Goal: Task Accomplishment & Management: Manage account settings

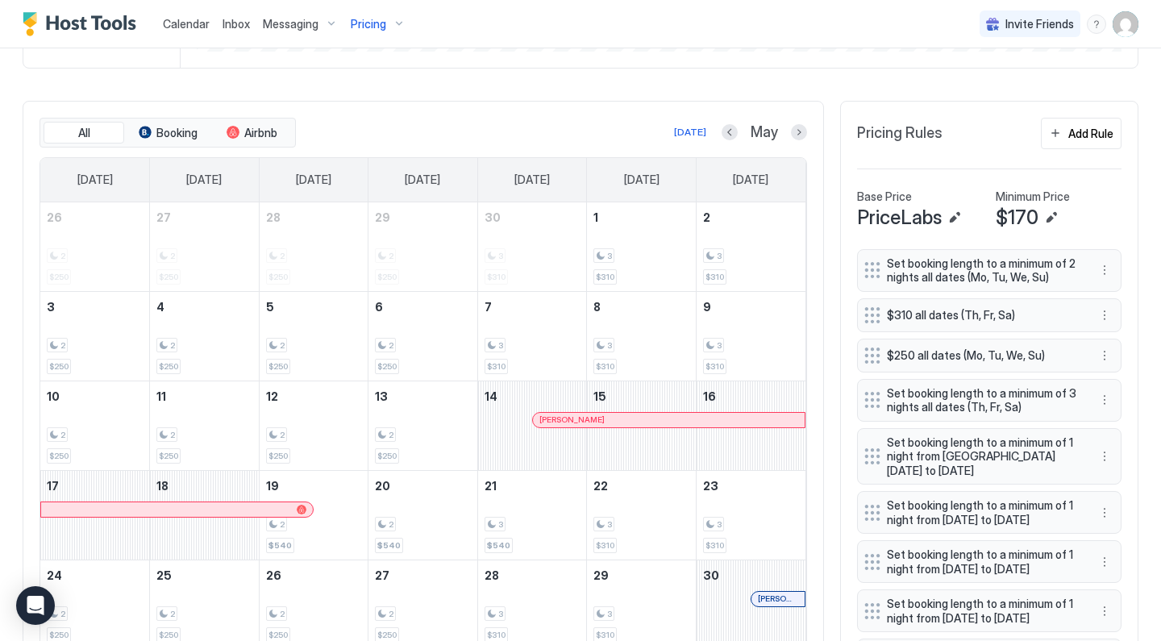
scroll to position [254, 0]
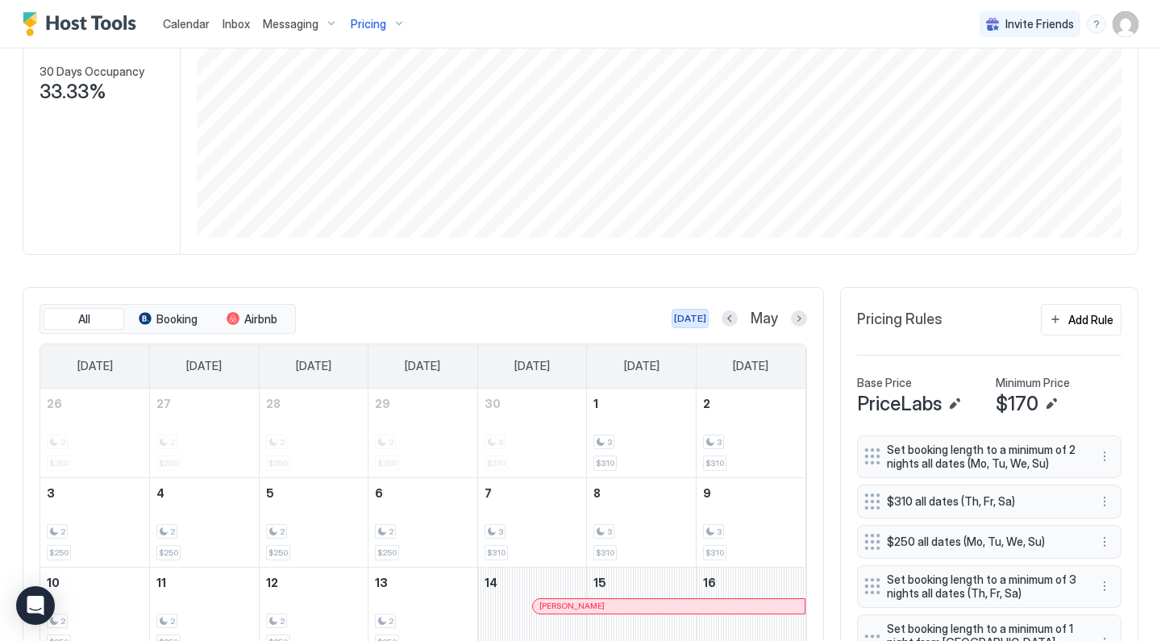
click at [700, 318] on div "[DATE]" at bounding box center [690, 318] width 32 height 15
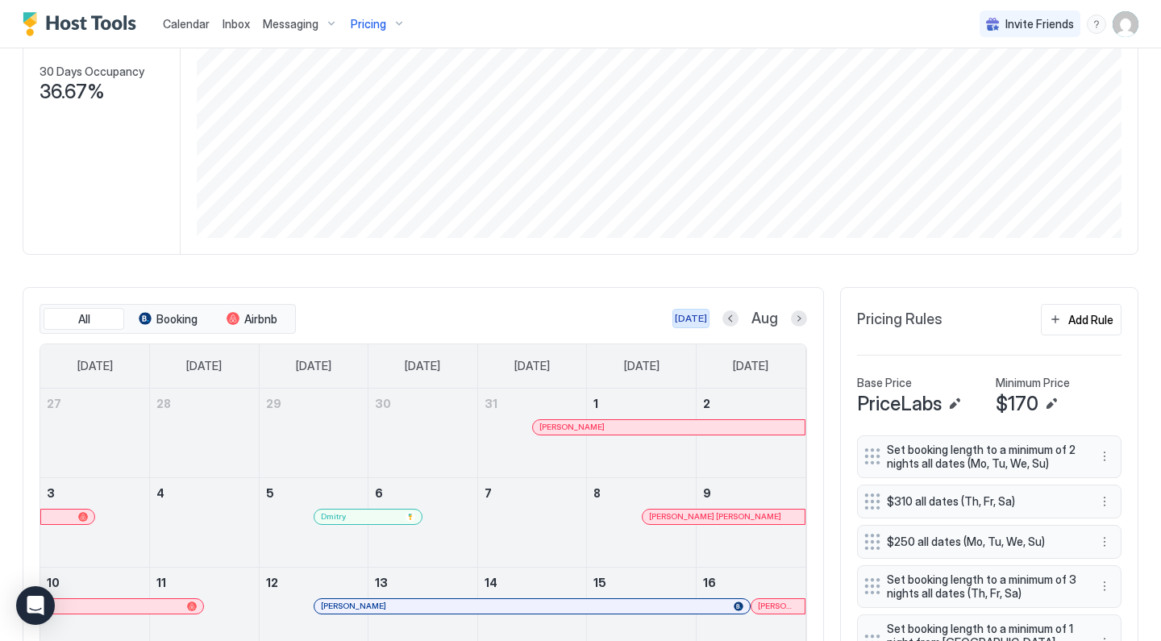
click at [700, 318] on div "[DATE]" at bounding box center [691, 318] width 32 height 15
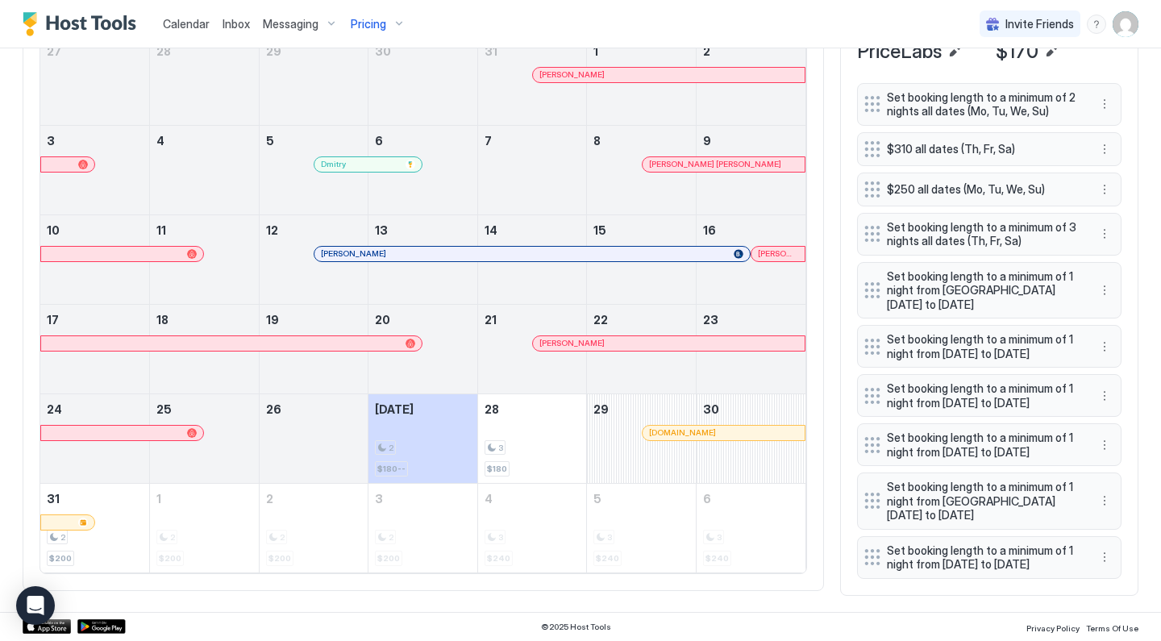
scroll to position [653, 0]
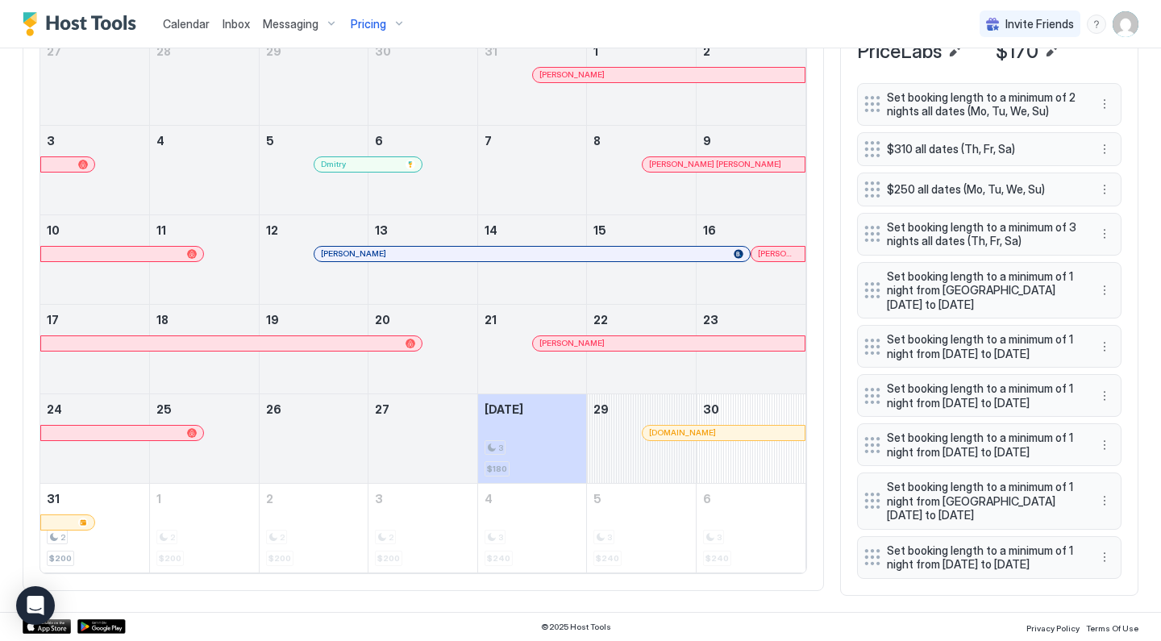
scroll to position [629, 0]
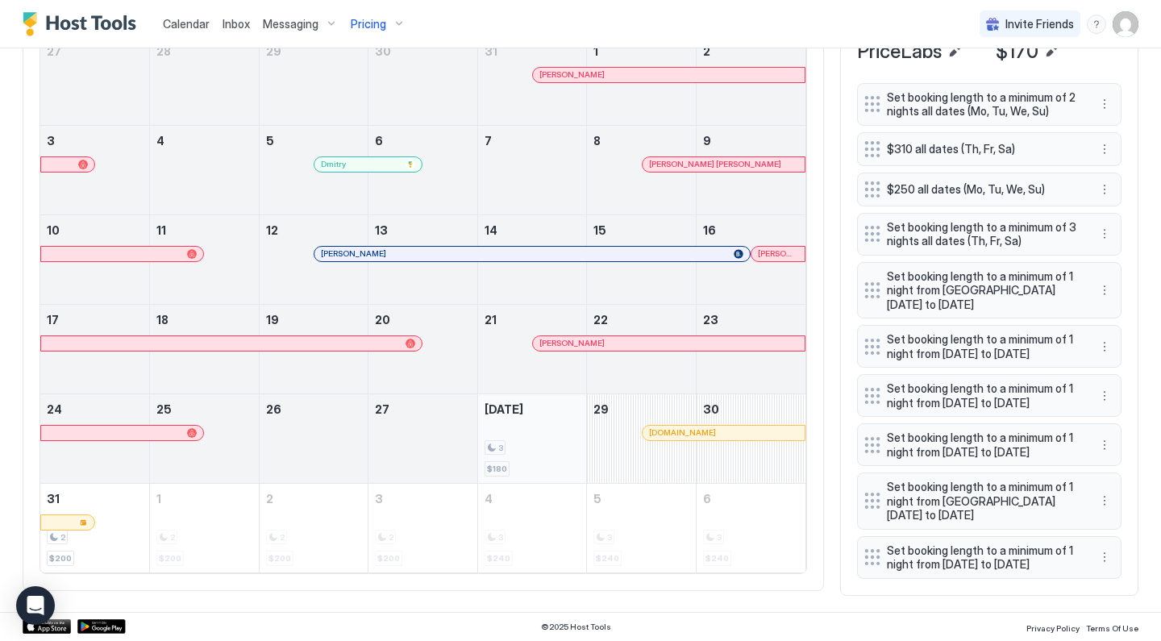
click at [536, 409] on div "3 $180" at bounding box center [532, 439] width 96 height 76
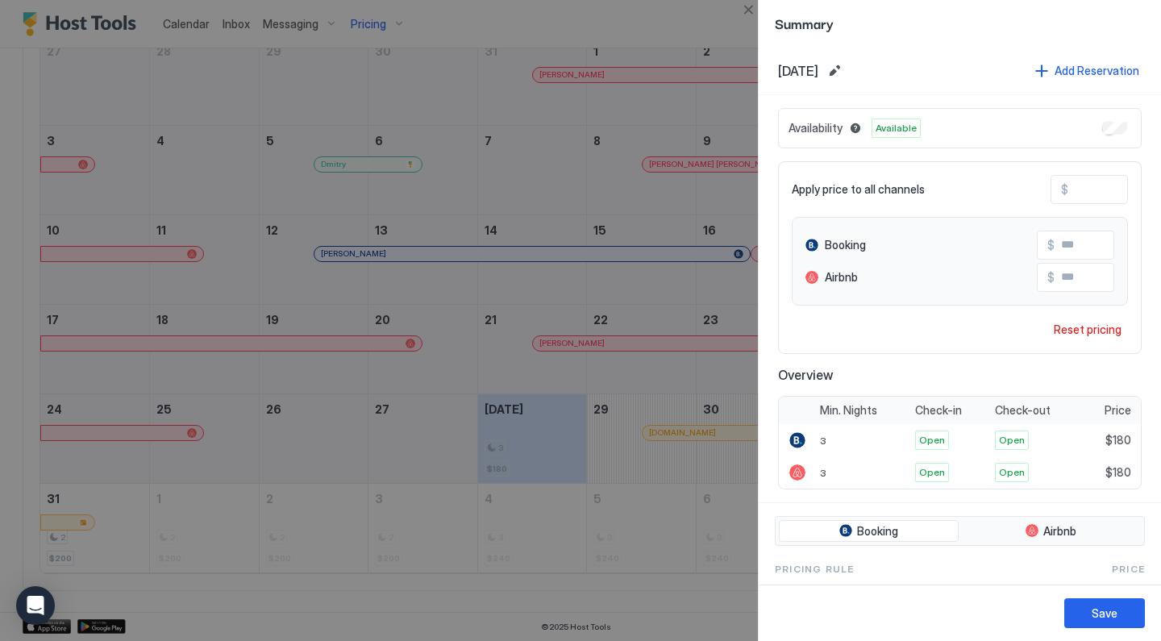
click at [706, 363] on div at bounding box center [580, 320] width 1161 height 641
click at [749, 9] on button "Close" at bounding box center [747, 9] width 19 height 19
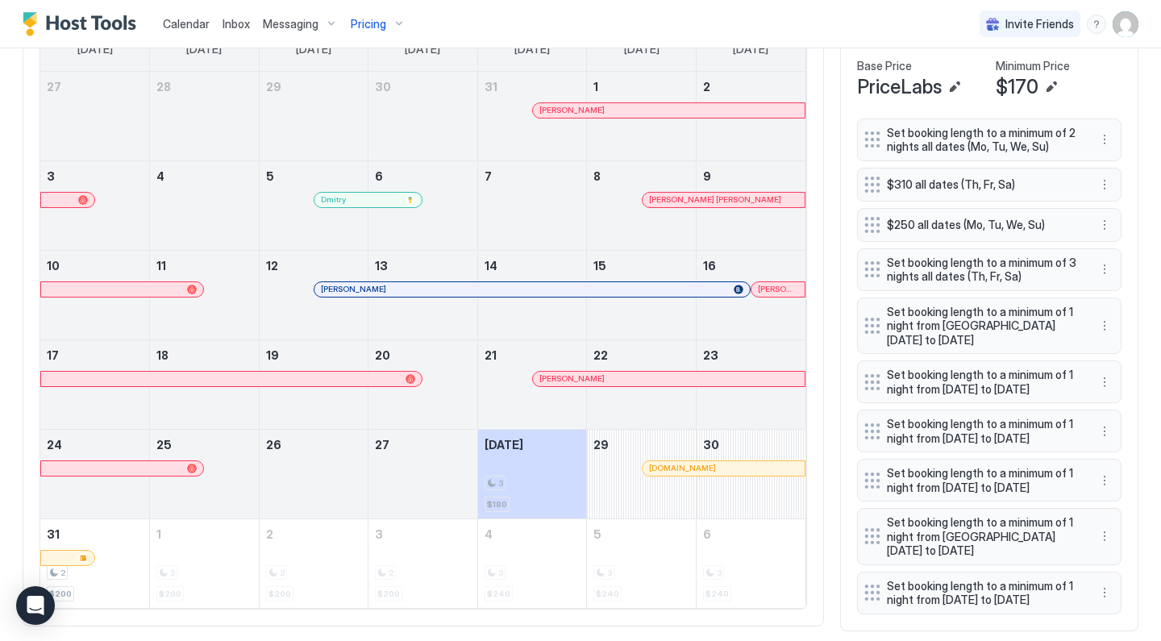
scroll to position [137, 0]
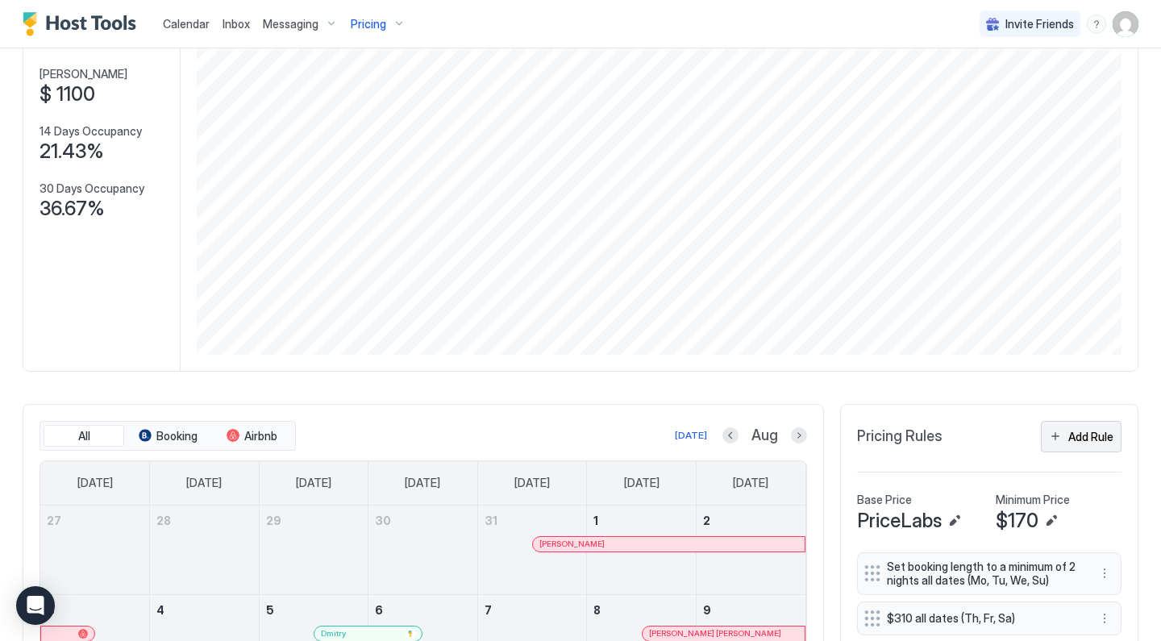
click at [1050, 437] on button "Add Rule" at bounding box center [1080, 436] width 81 height 31
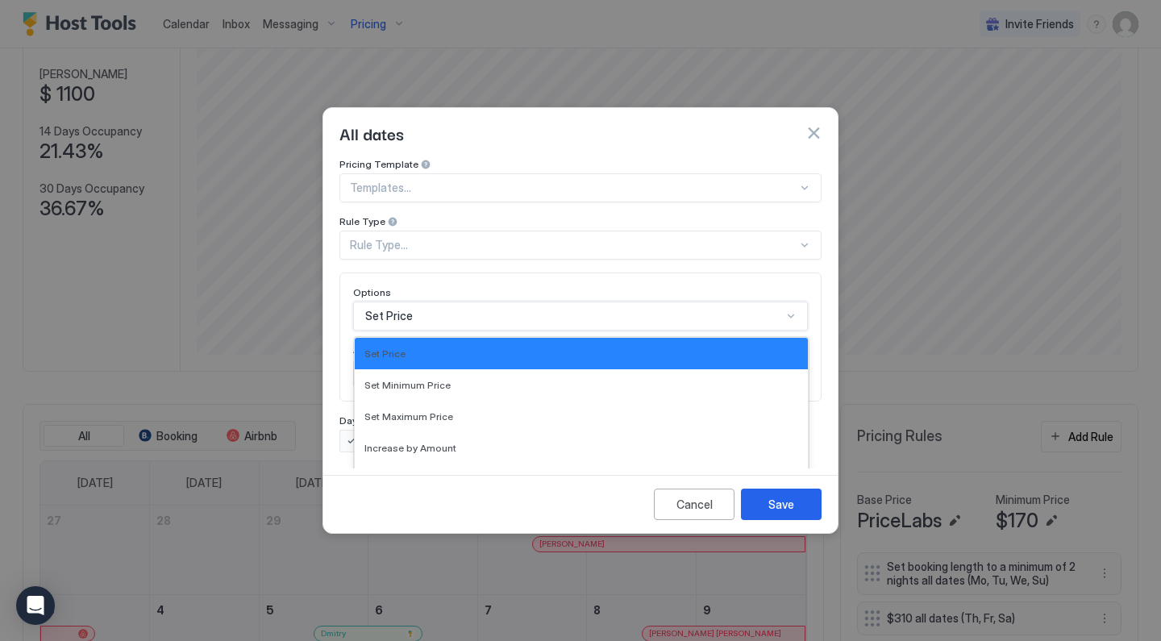
click at [461, 301] on div "Set Price selected, 1 of 17. 17 results available. Use Up and Down to choose op…" at bounding box center [580, 315] width 455 height 29
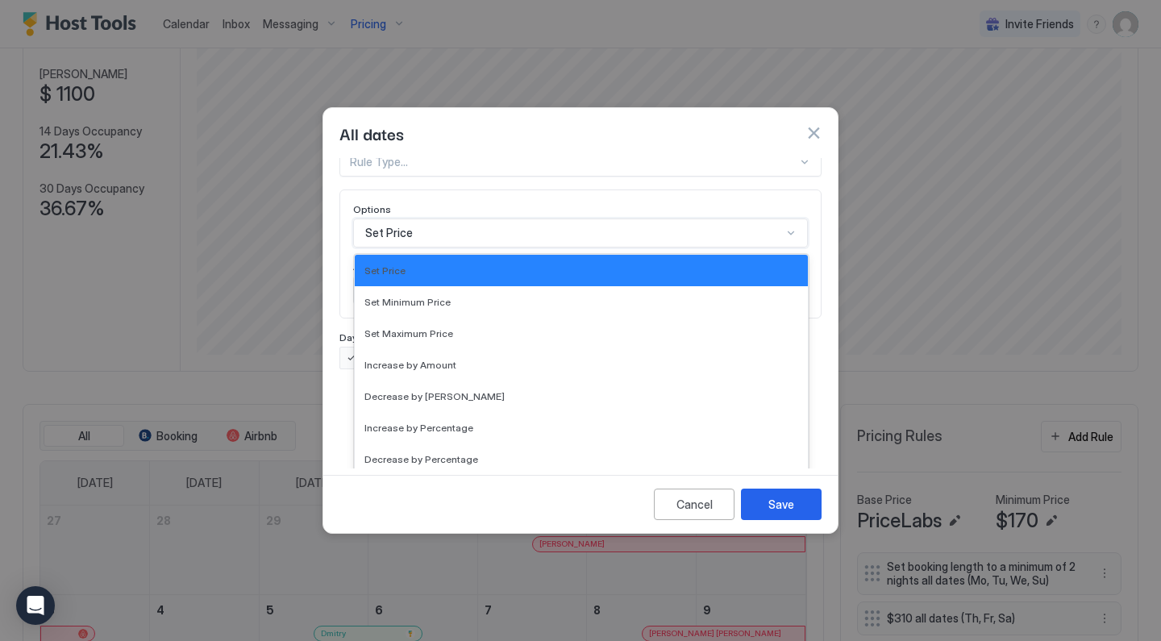
scroll to position [293, 0]
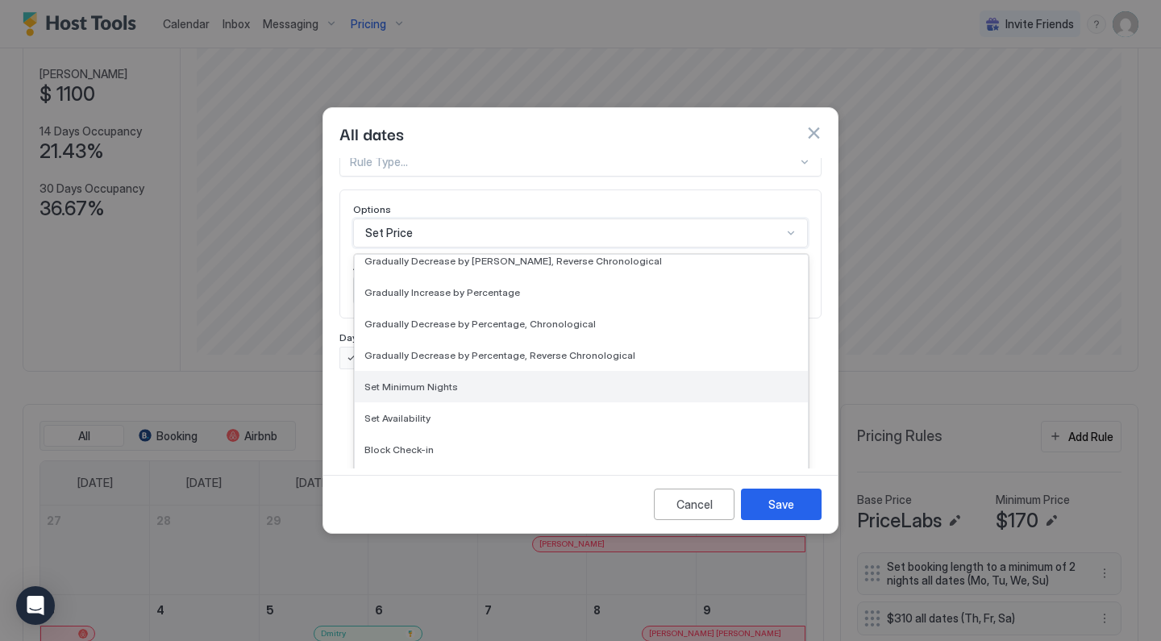
click at [438, 380] on span "Set Minimum Nights" at bounding box center [410, 386] width 93 height 12
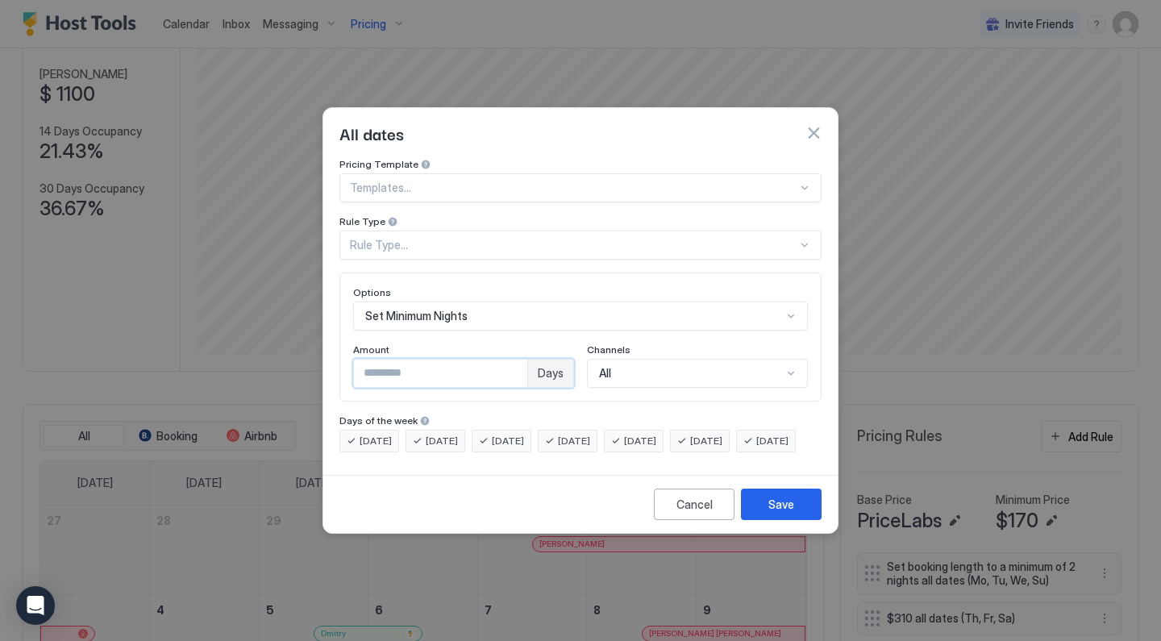
drag, startPoint x: 435, startPoint y: 362, endPoint x: 235, endPoint y: 346, distance: 200.5
click at [239, 346] on div "All dates Pricing Template Templates... Rule Type Rule Type... Options Set Mini…" at bounding box center [580, 320] width 1161 height 641
type input "*"
click at [412, 238] on div "Rule Type..." at bounding box center [573, 245] width 447 height 15
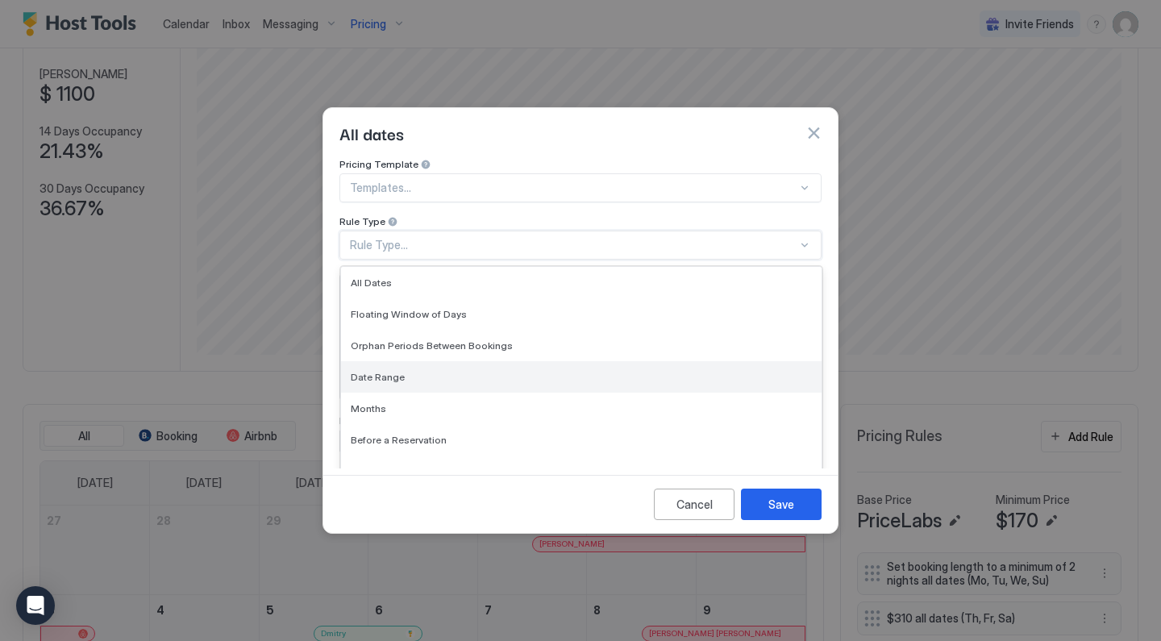
click at [397, 371] on span "Date Range" at bounding box center [378, 377] width 54 height 12
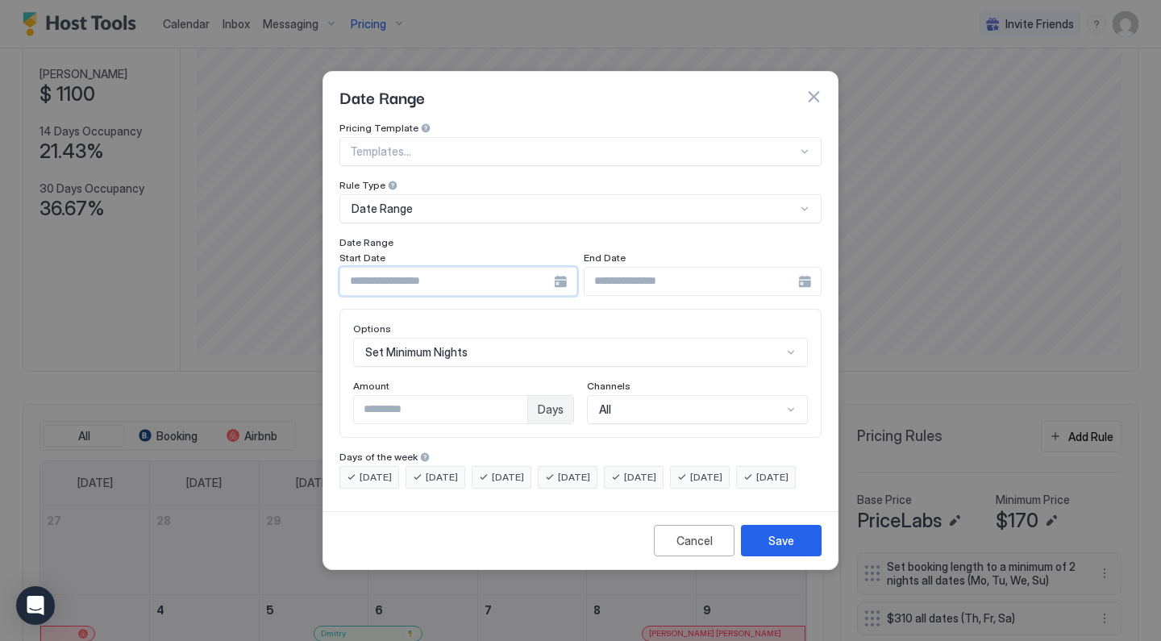
click at [469, 268] on input "Input Field" at bounding box center [447, 281] width 214 height 27
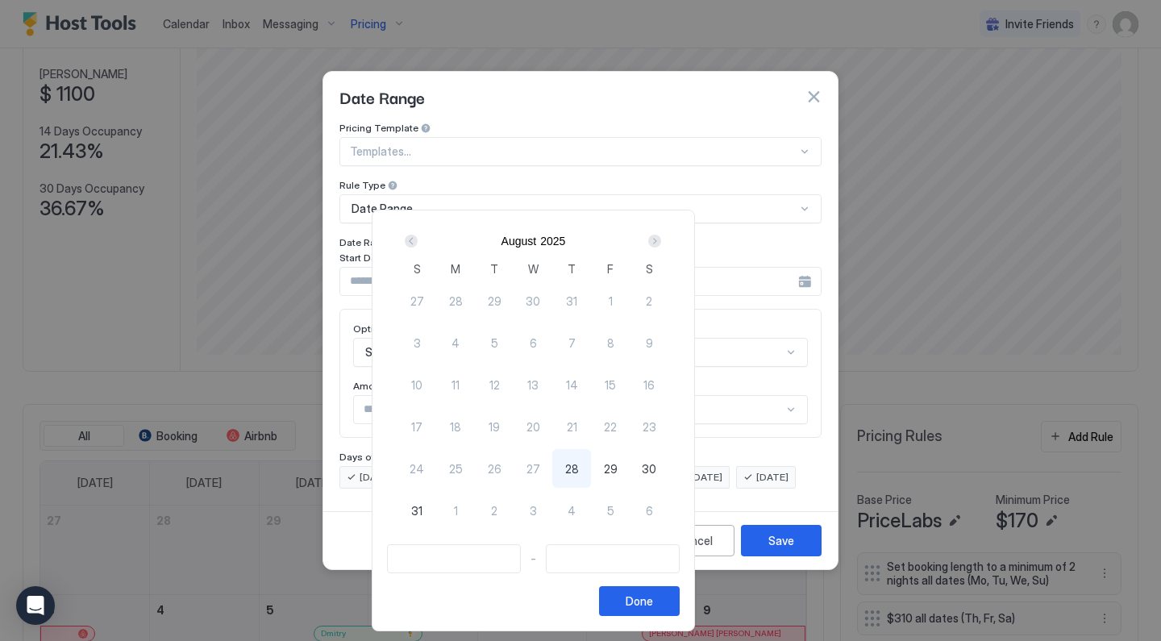
click at [591, 475] on div "28" at bounding box center [571, 468] width 39 height 39
type input "**********"
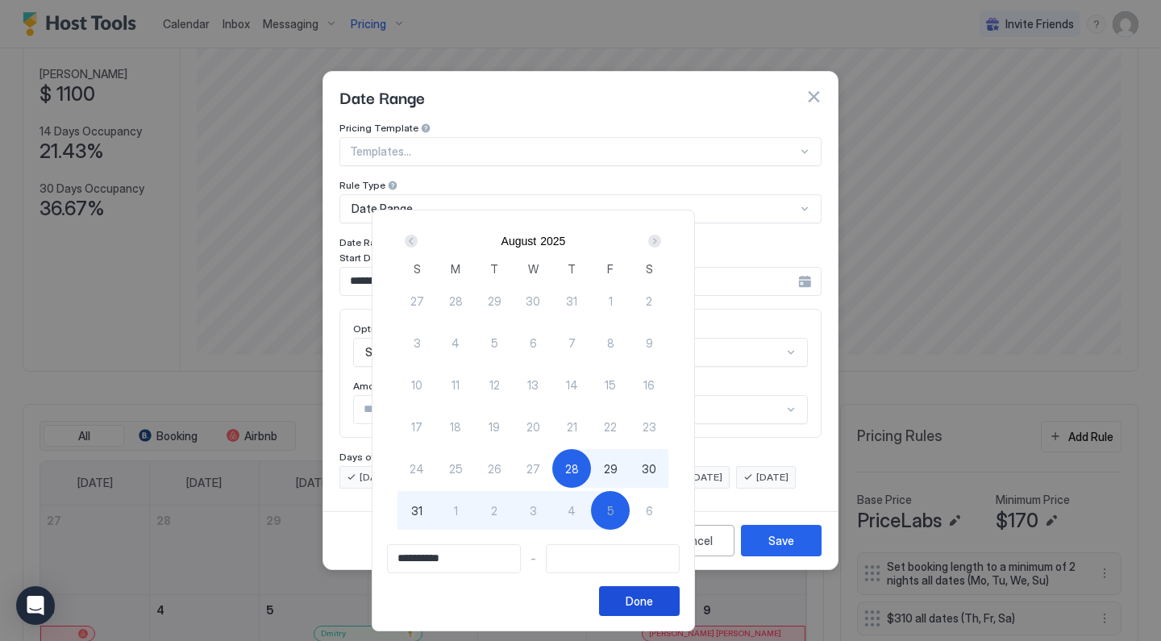
click at [679, 609] on button "Done" at bounding box center [639, 601] width 81 height 30
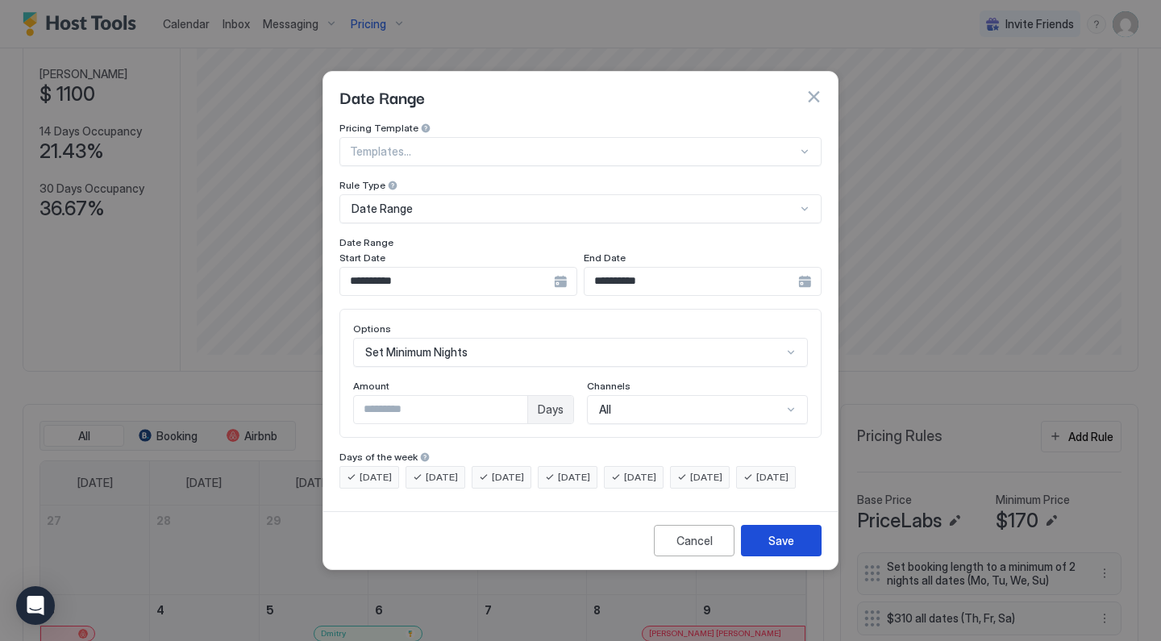
click at [783, 549] on div "Save" at bounding box center [781, 540] width 26 height 17
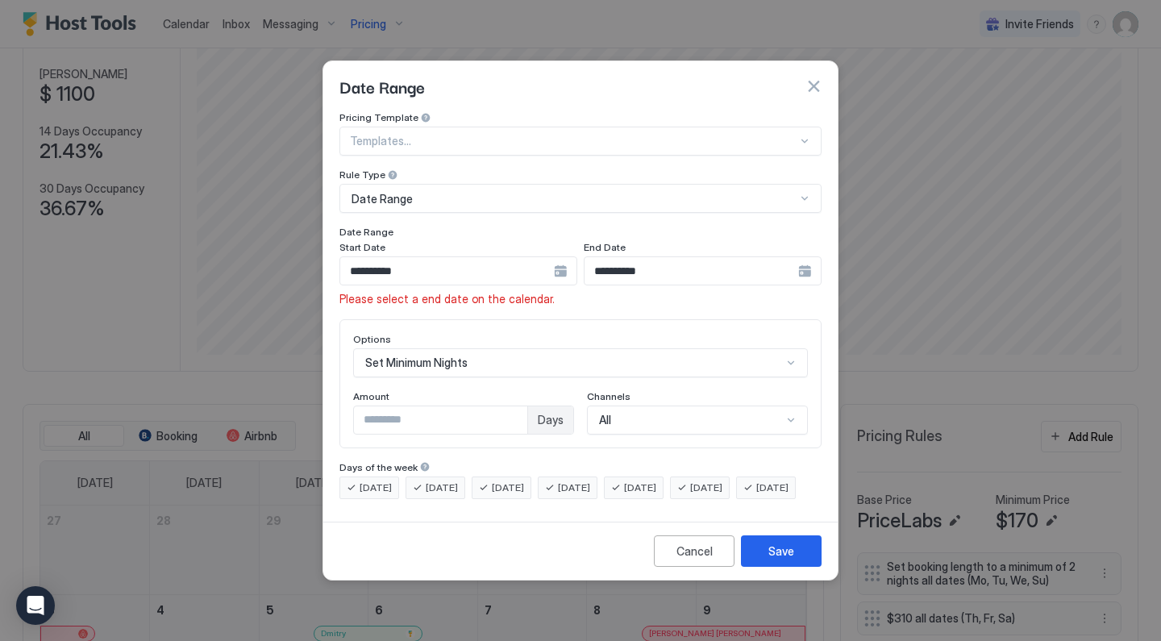
click at [554, 257] on input "**********" at bounding box center [447, 270] width 214 height 27
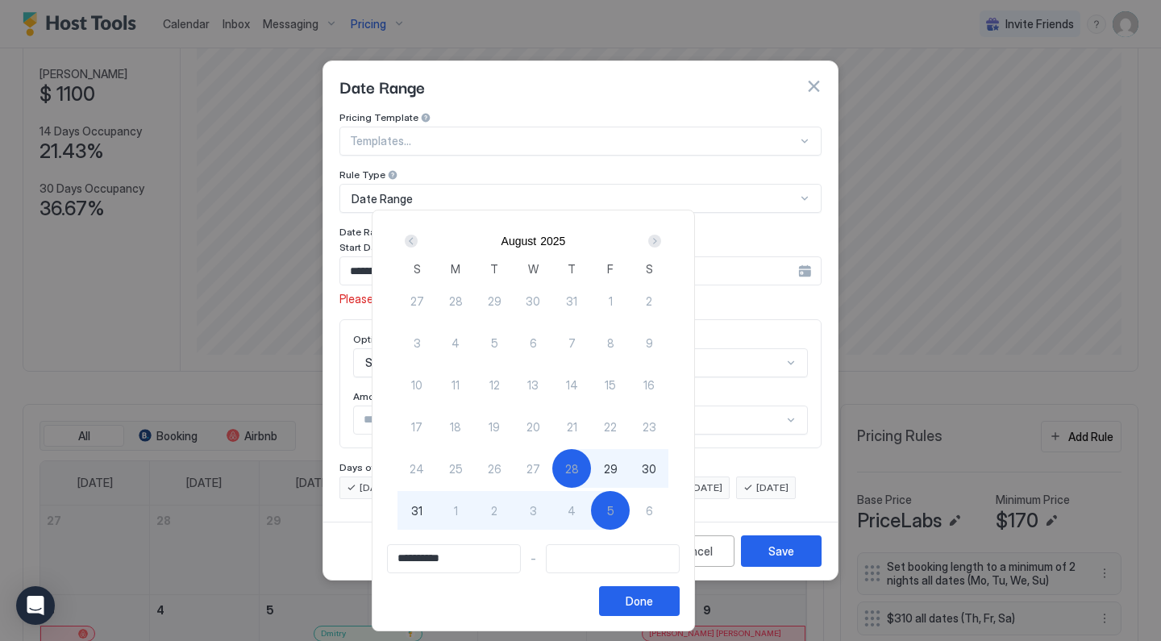
click at [617, 474] on span "29" at bounding box center [611, 468] width 14 height 17
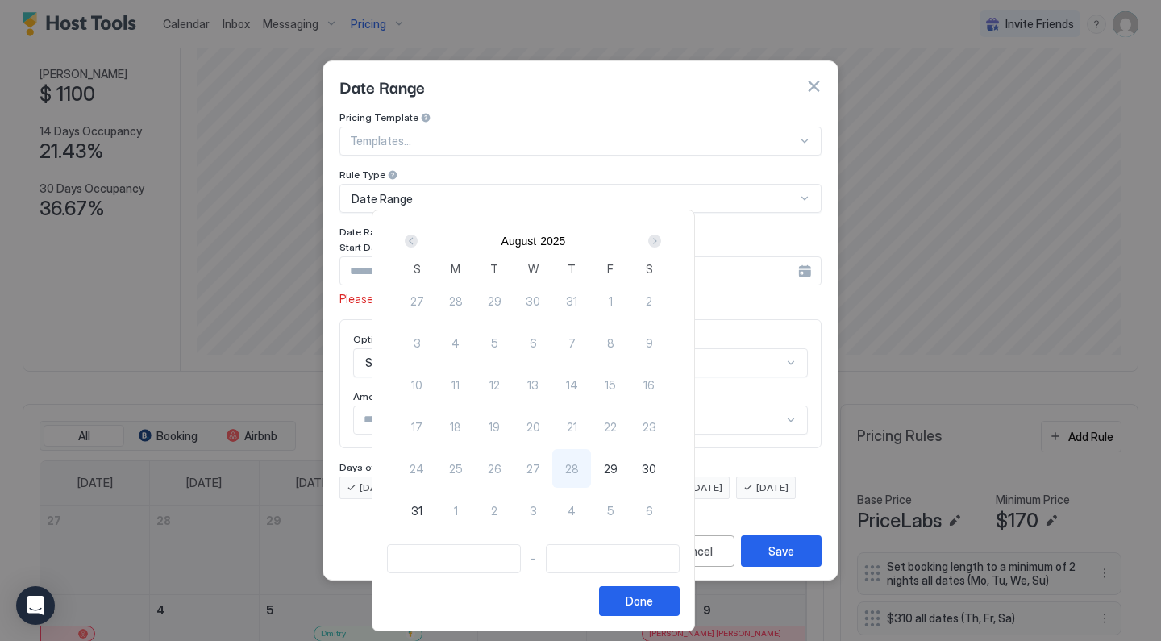
click at [617, 474] on span "29" at bounding box center [611, 468] width 14 height 17
type input "**********"
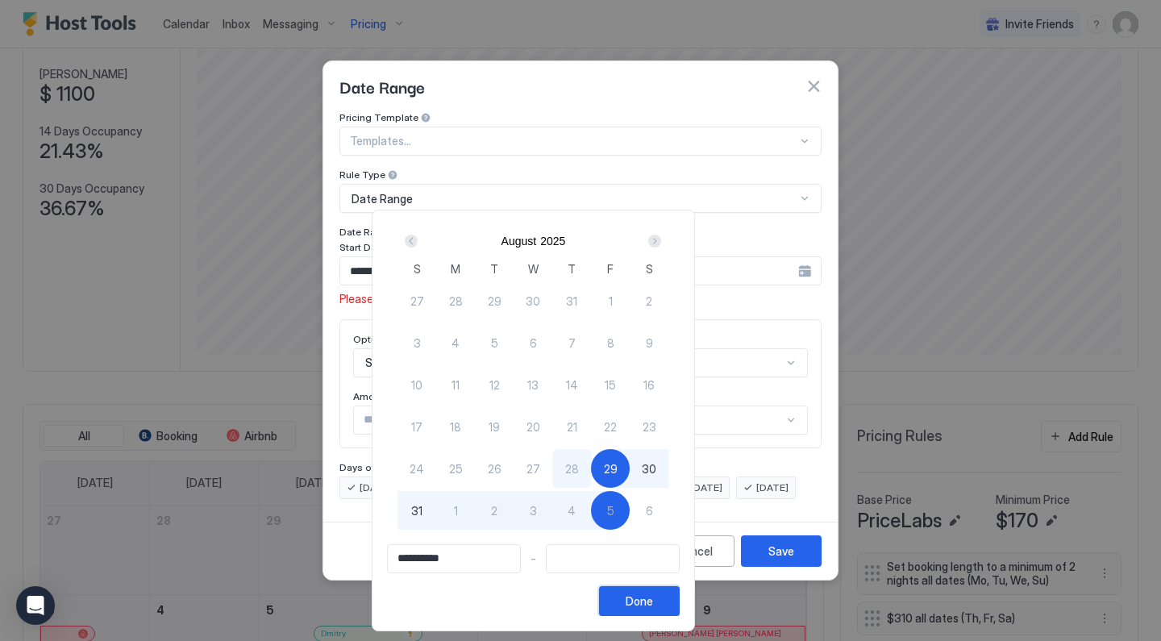
click at [679, 602] on button "Done" at bounding box center [639, 601] width 81 height 30
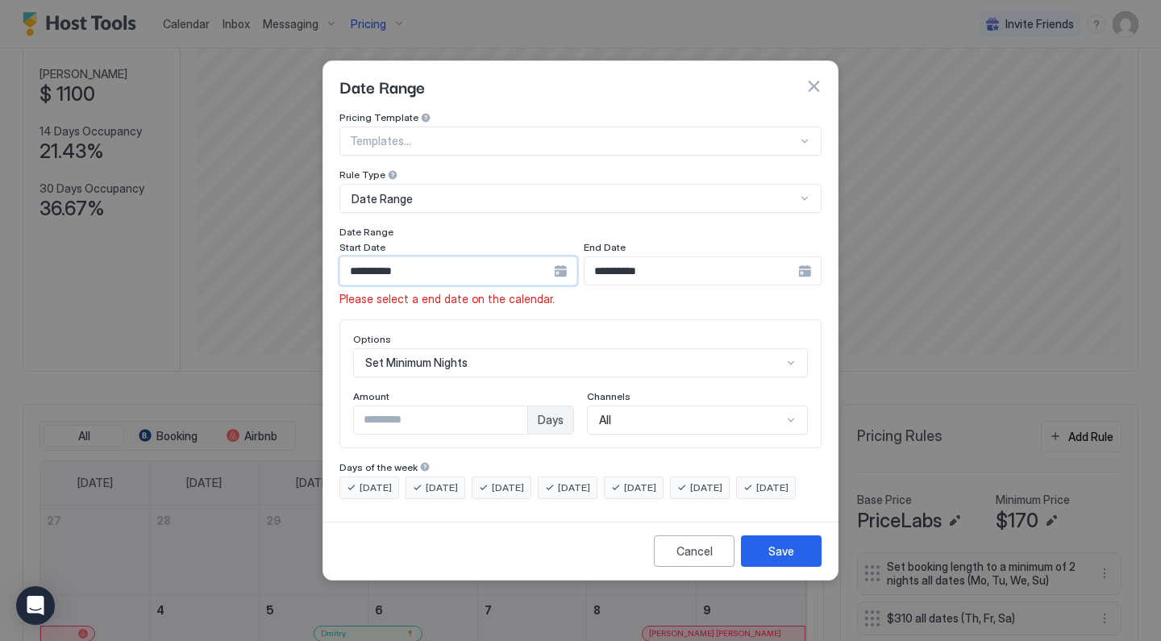
click at [504, 257] on input "**********" at bounding box center [447, 270] width 214 height 27
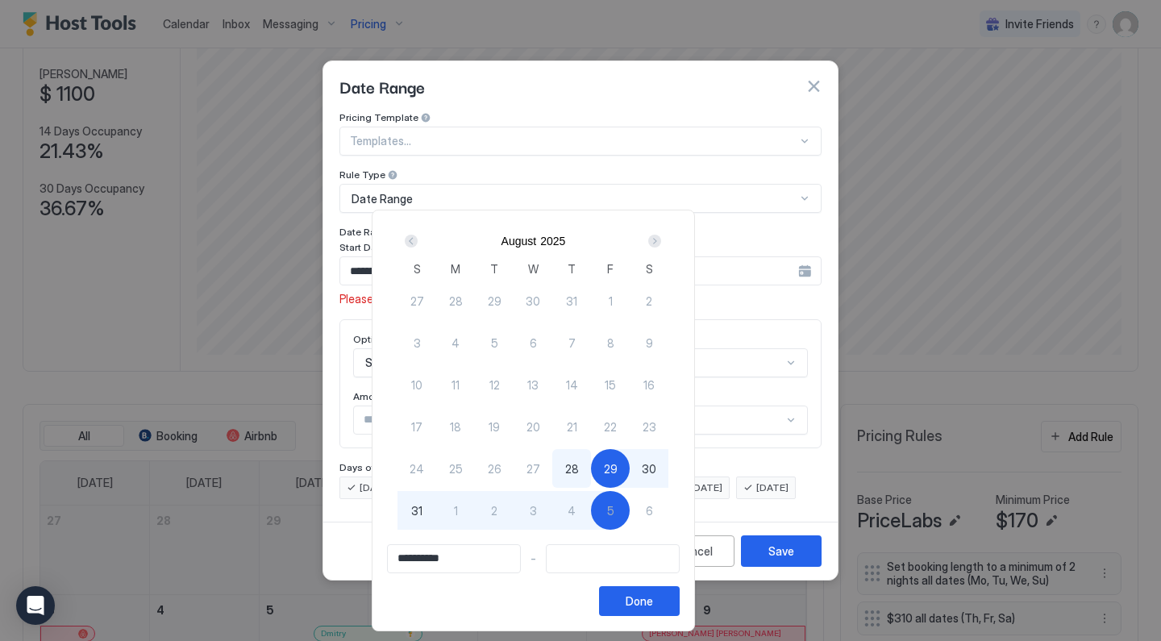
click at [579, 471] on span "28" at bounding box center [572, 468] width 14 height 17
type input "**********"
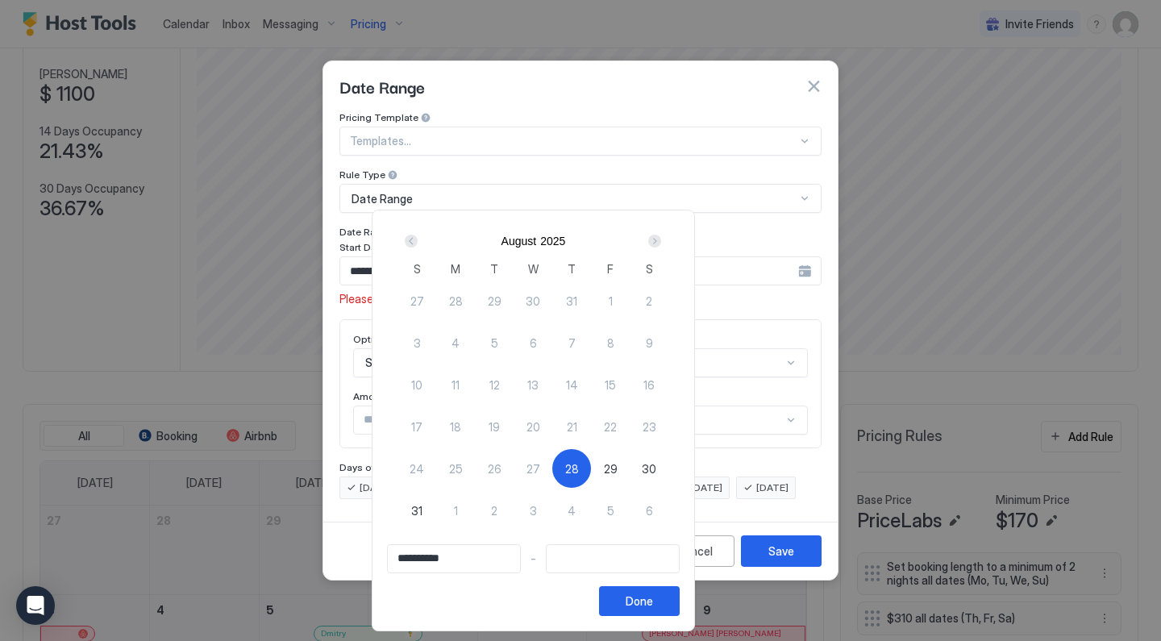
click at [579, 471] on span "28" at bounding box center [572, 468] width 14 height 17
type input "**********"
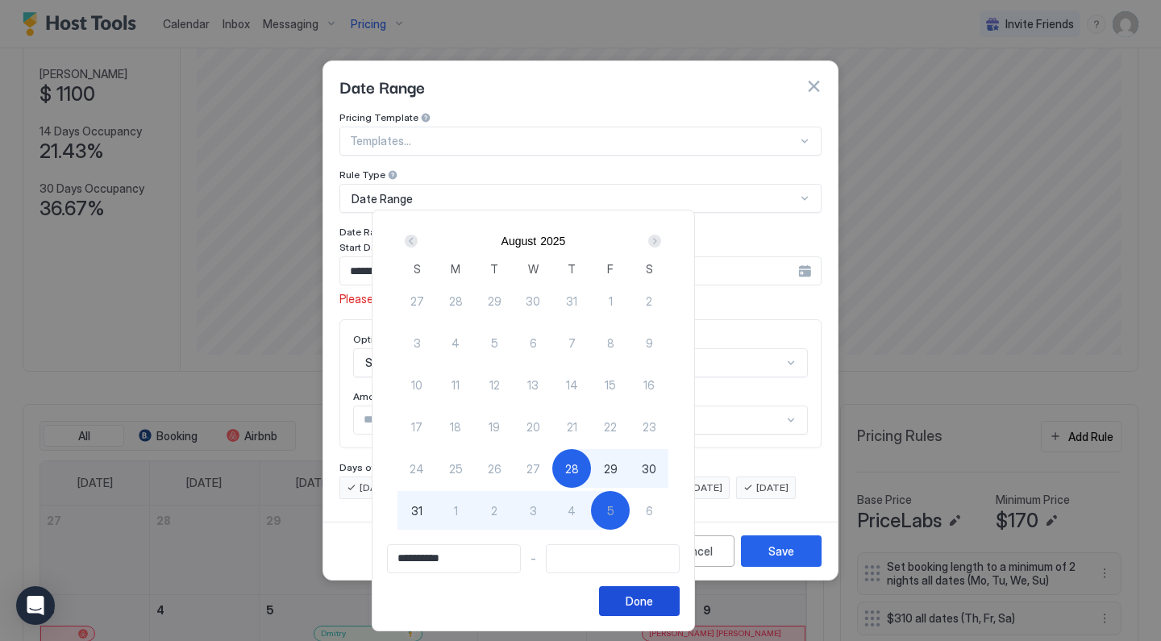
click at [679, 604] on button "Done" at bounding box center [639, 601] width 81 height 30
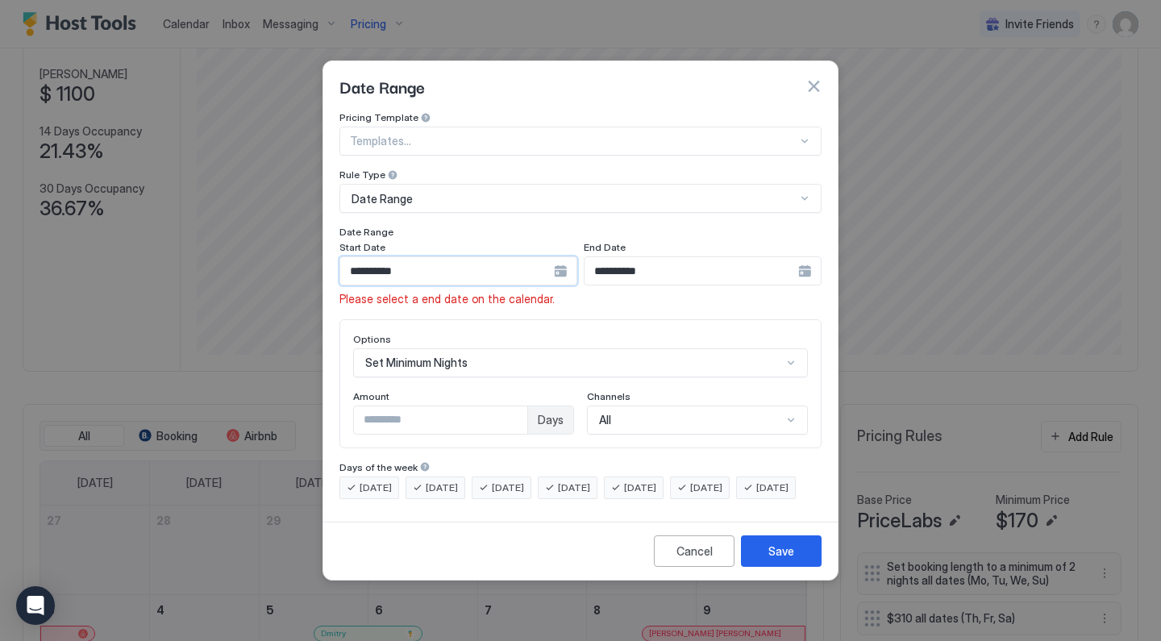
click at [550, 260] on input "**********" at bounding box center [447, 270] width 214 height 27
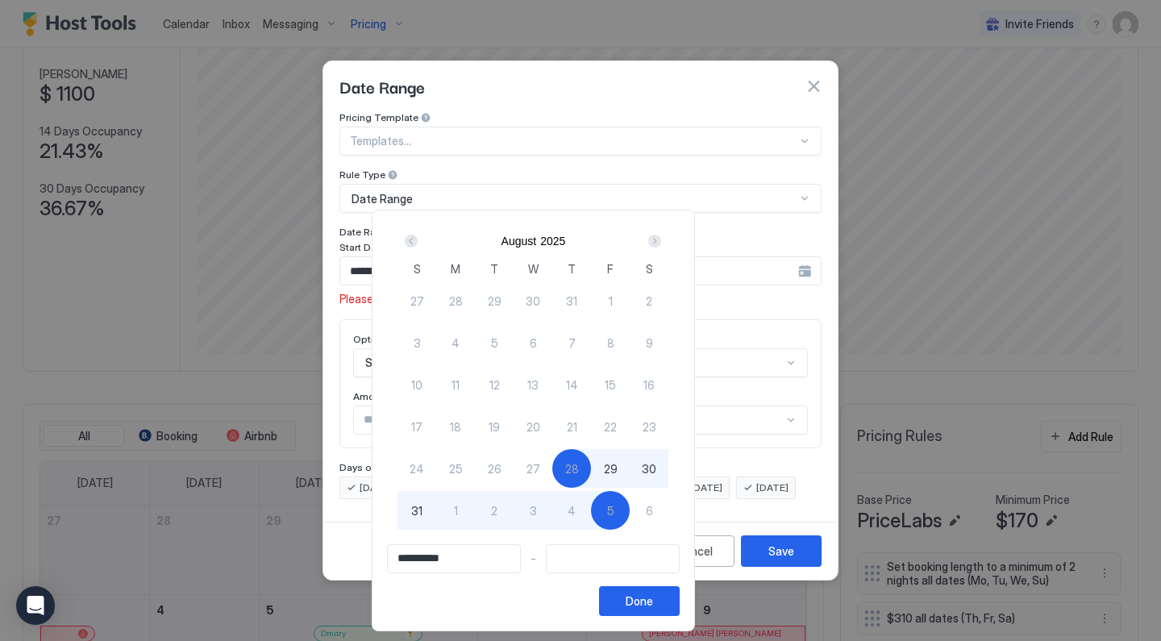
click at [629, 471] on div "29" at bounding box center [610, 468] width 39 height 39
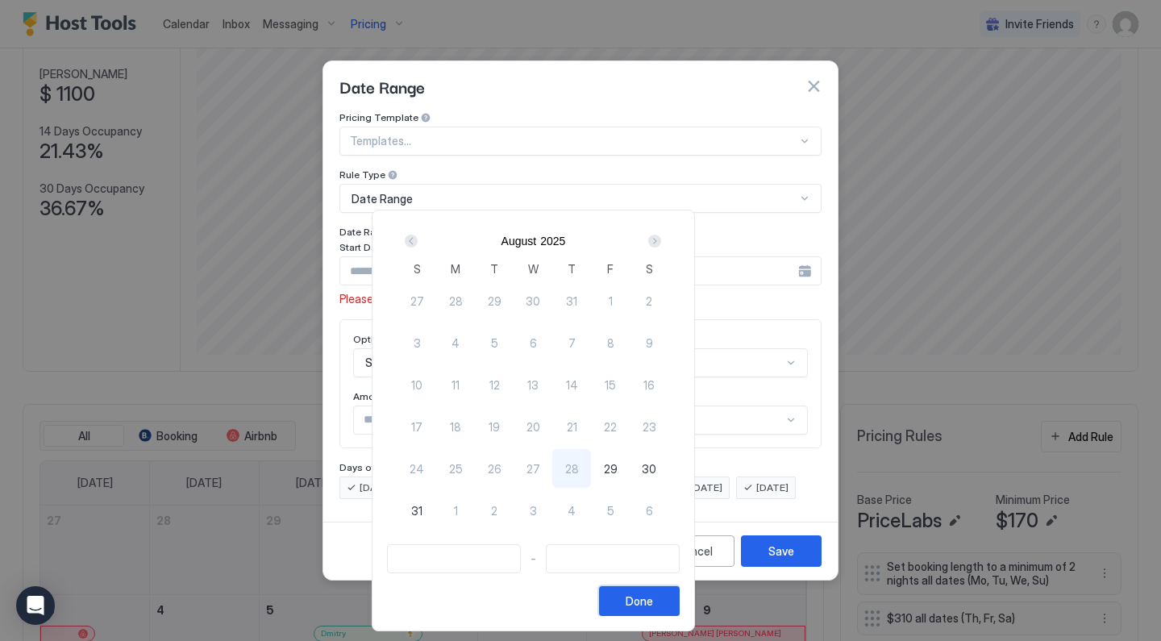
click at [653, 605] on div "Done" at bounding box center [638, 600] width 27 height 17
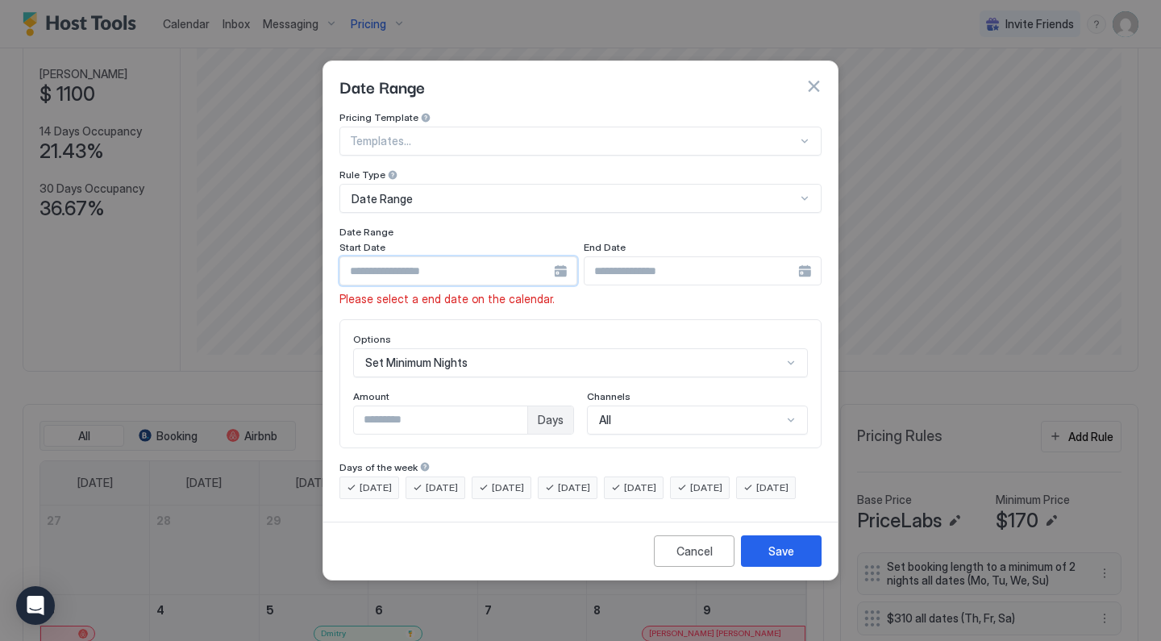
click at [479, 257] on input "Input Field" at bounding box center [447, 270] width 214 height 27
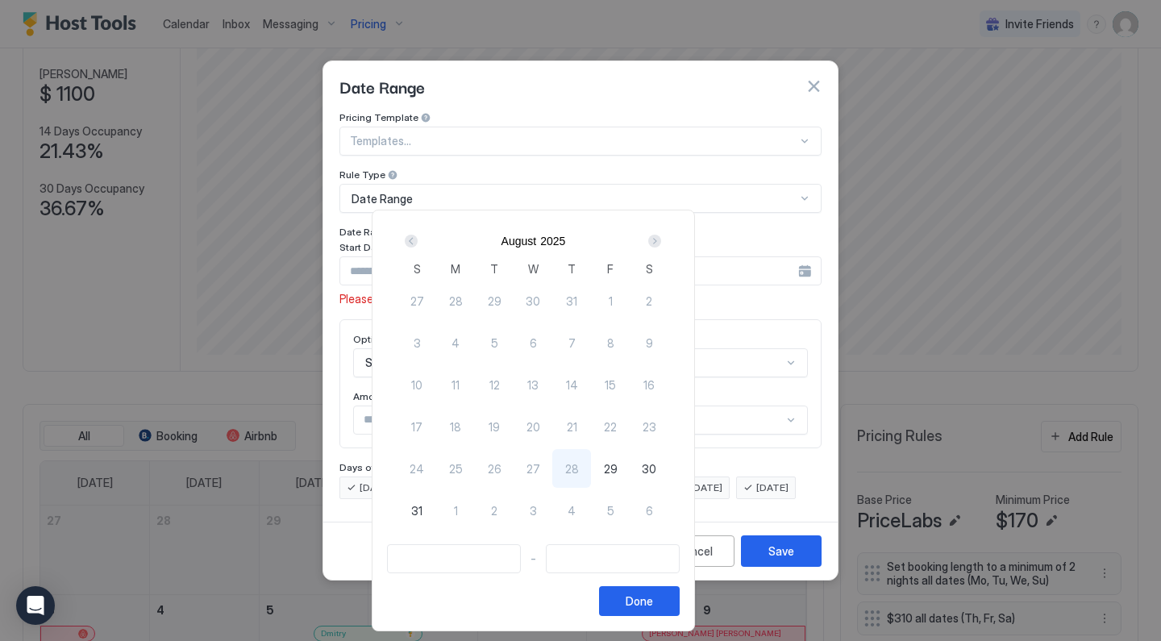
click at [508, 189] on div at bounding box center [580, 320] width 1161 height 641
type input "**********"
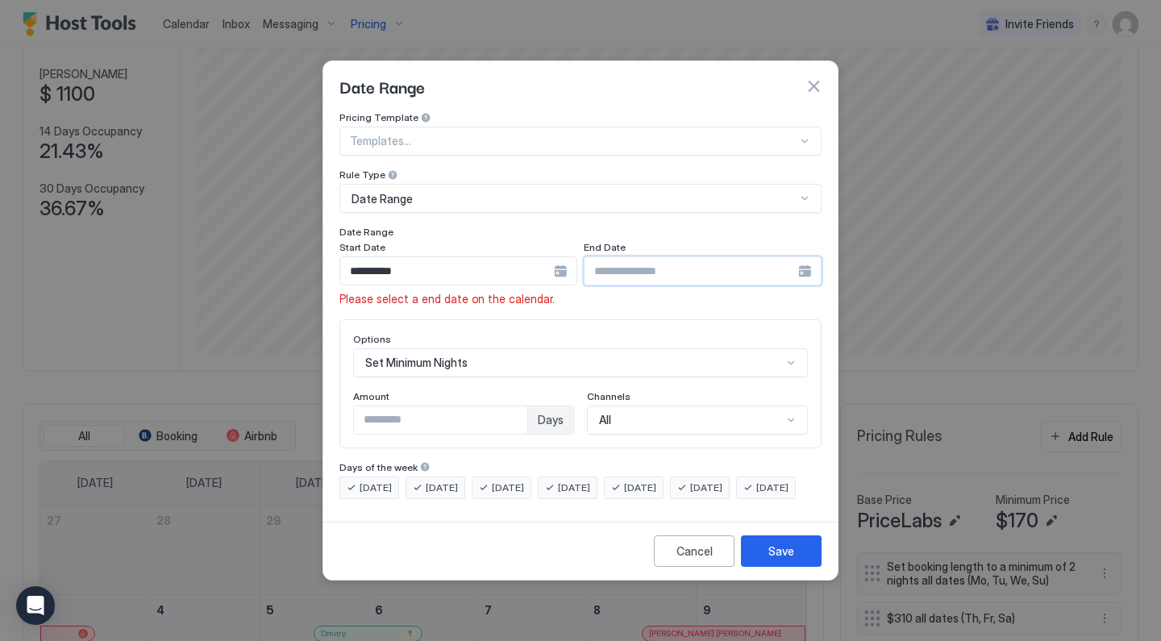
click at [554, 261] on input "Input Field" at bounding box center [447, 270] width 214 height 27
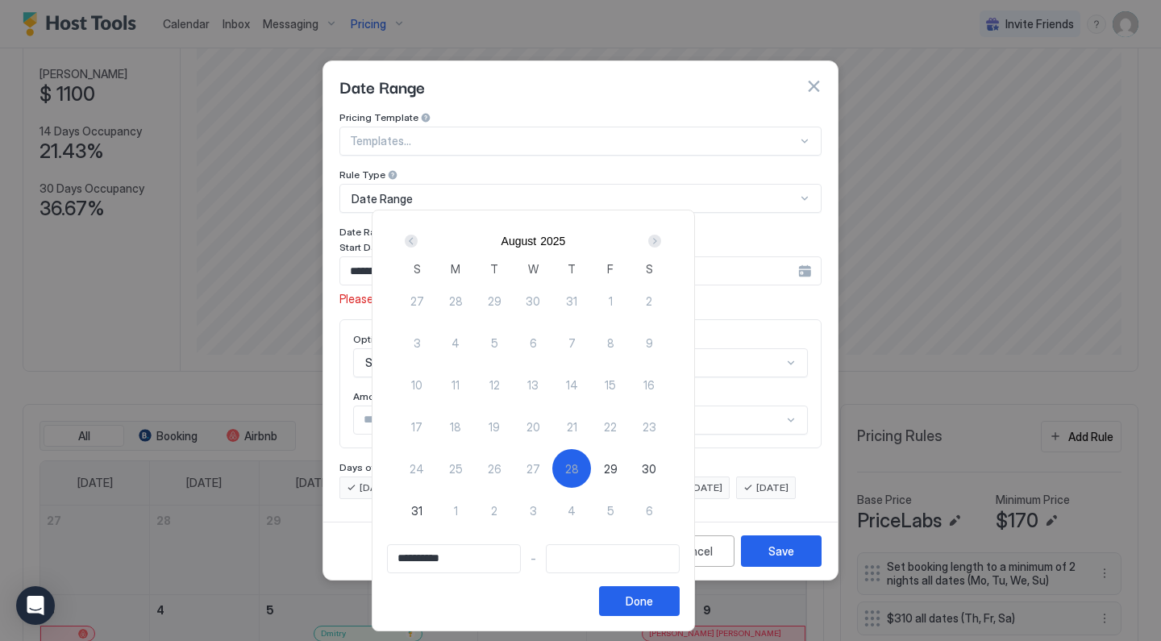
click at [617, 465] on span "29" at bounding box center [611, 468] width 14 height 17
click at [679, 599] on button "Done" at bounding box center [639, 601] width 81 height 30
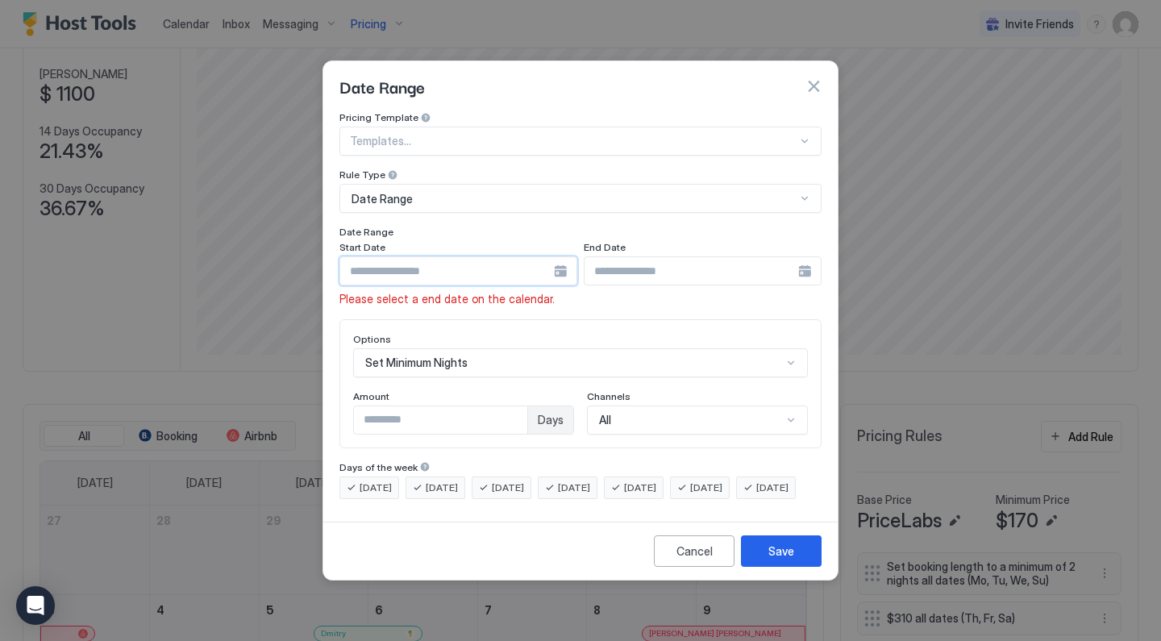
click at [551, 260] on input "Input Field" at bounding box center [447, 270] width 214 height 27
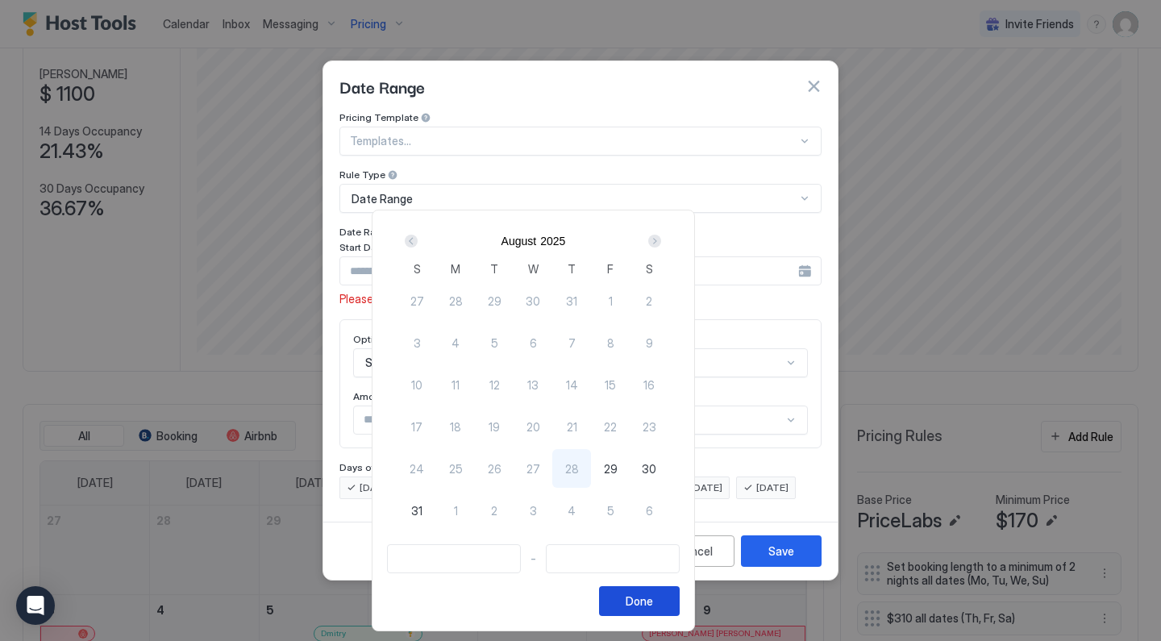
click at [679, 606] on button "Done" at bounding box center [639, 601] width 81 height 30
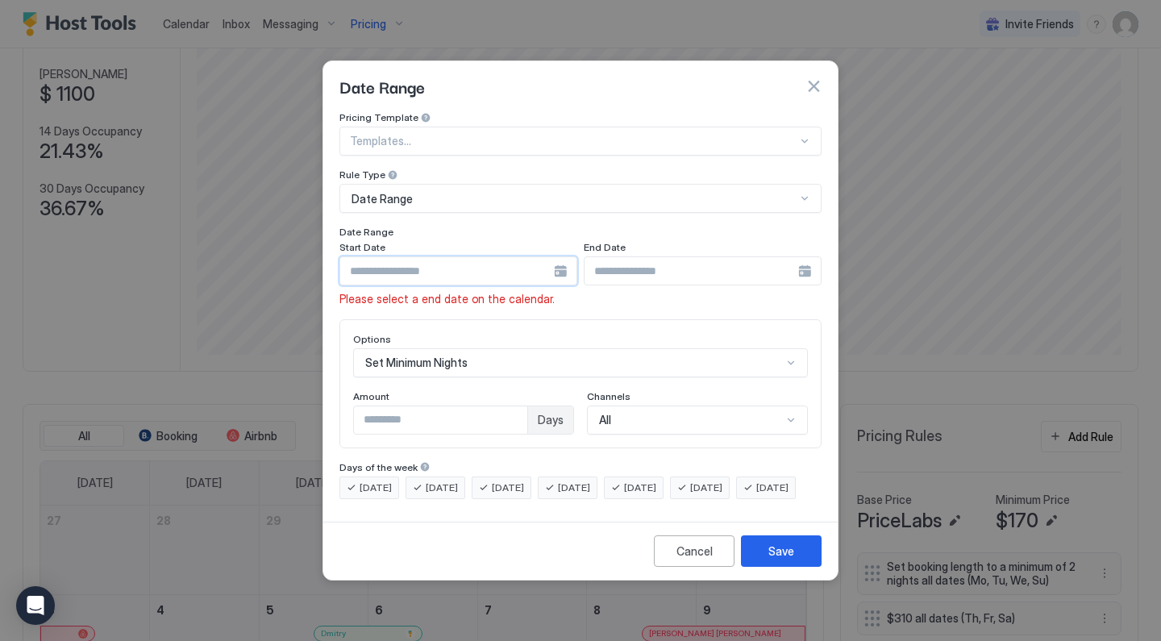
click at [515, 265] on input "Input Field" at bounding box center [447, 270] width 214 height 27
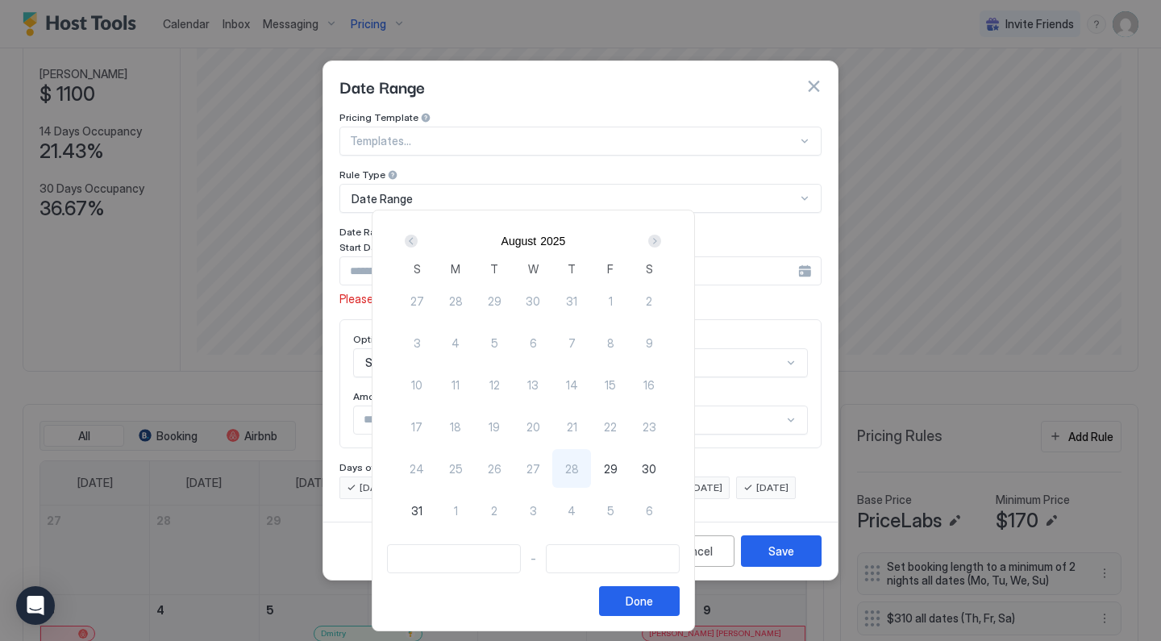
click at [388, 161] on div at bounding box center [580, 320] width 1161 height 641
type input "**********"
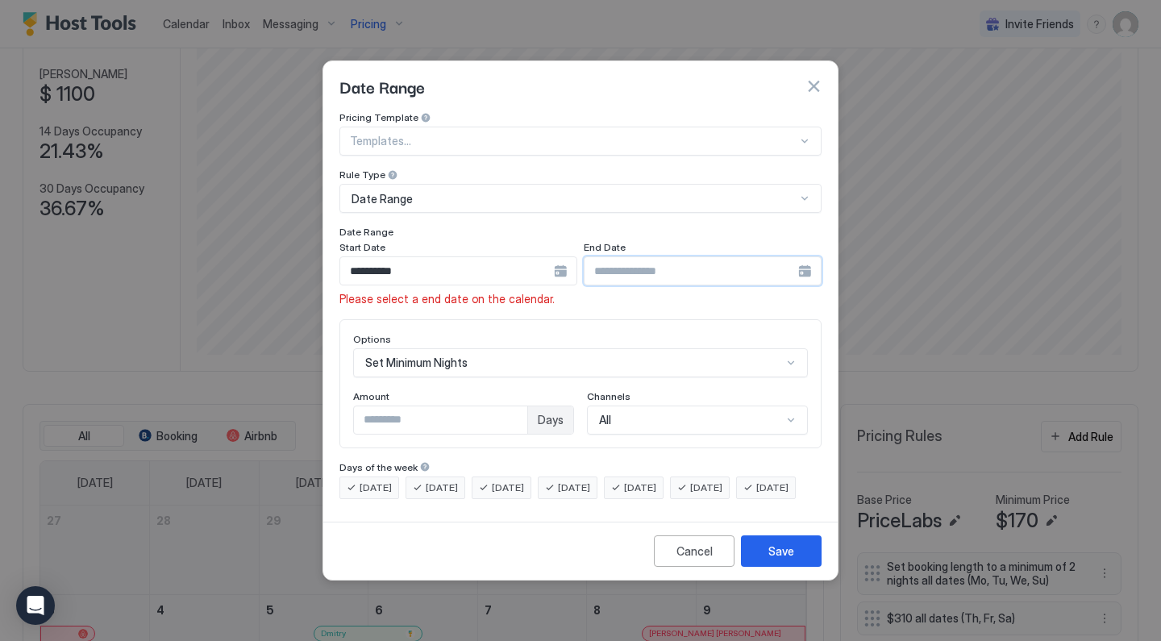
click at [554, 260] on input "Input Field" at bounding box center [447, 270] width 214 height 27
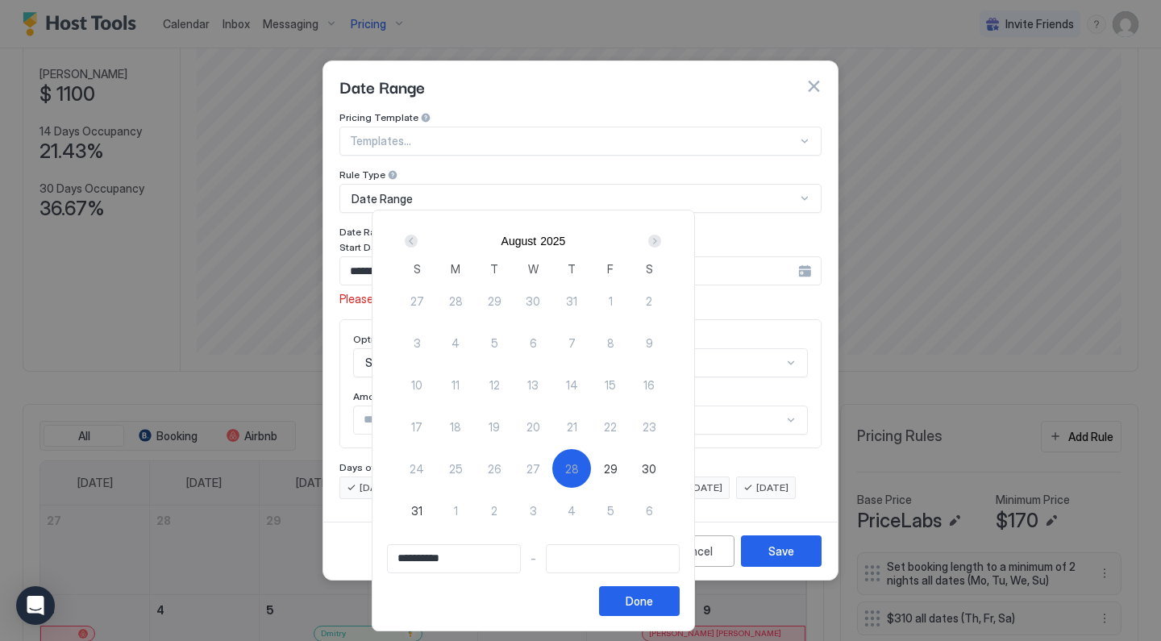
click at [617, 469] on span "29" at bounding box center [611, 468] width 14 height 17
type input "**********"
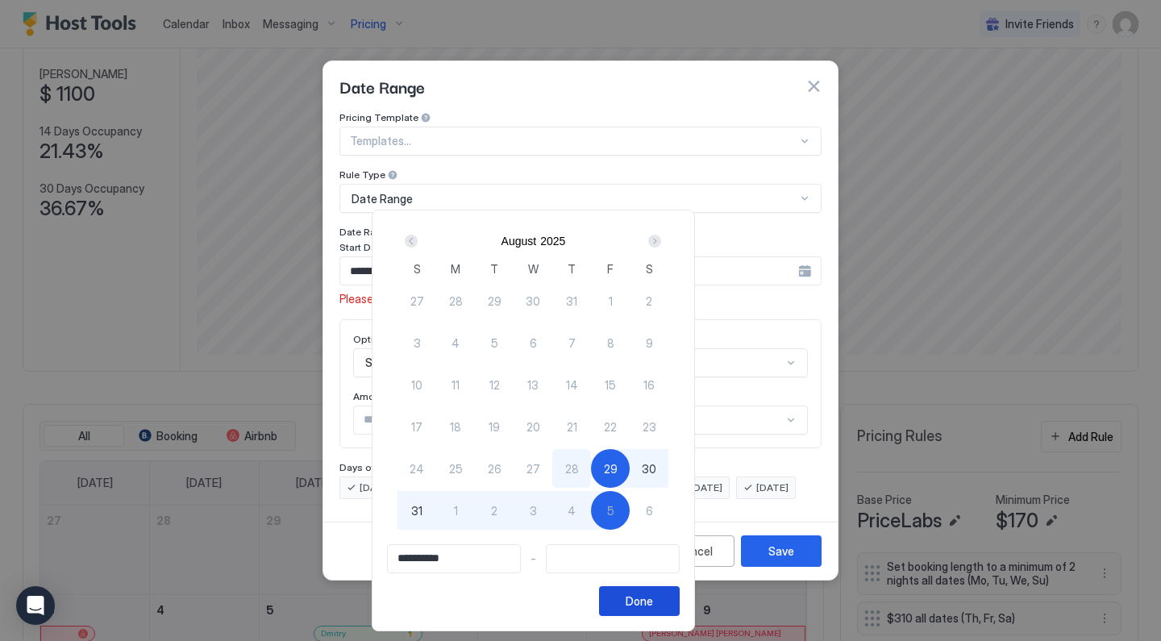
click at [679, 602] on button "Done" at bounding box center [639, 601] width 81 height 30
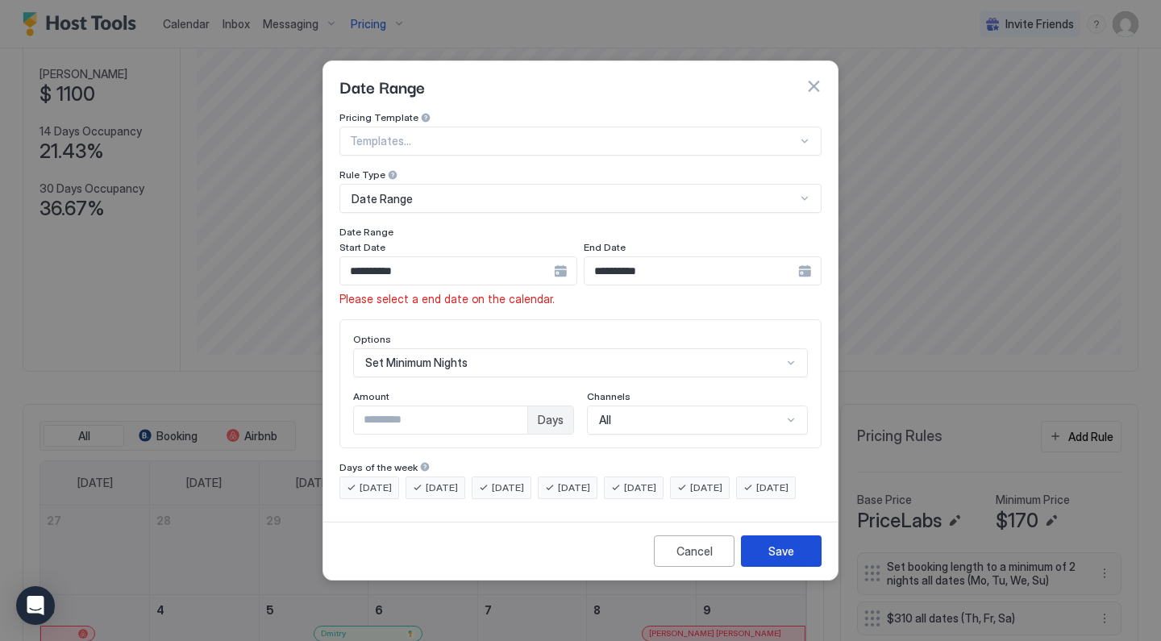
click at [764, 567] on button "Save" at bounding box center [781, 550] width 81 height 31
click at [430, 192] on div "Date Range" at bounding box center [573, 199] width 444 height 15
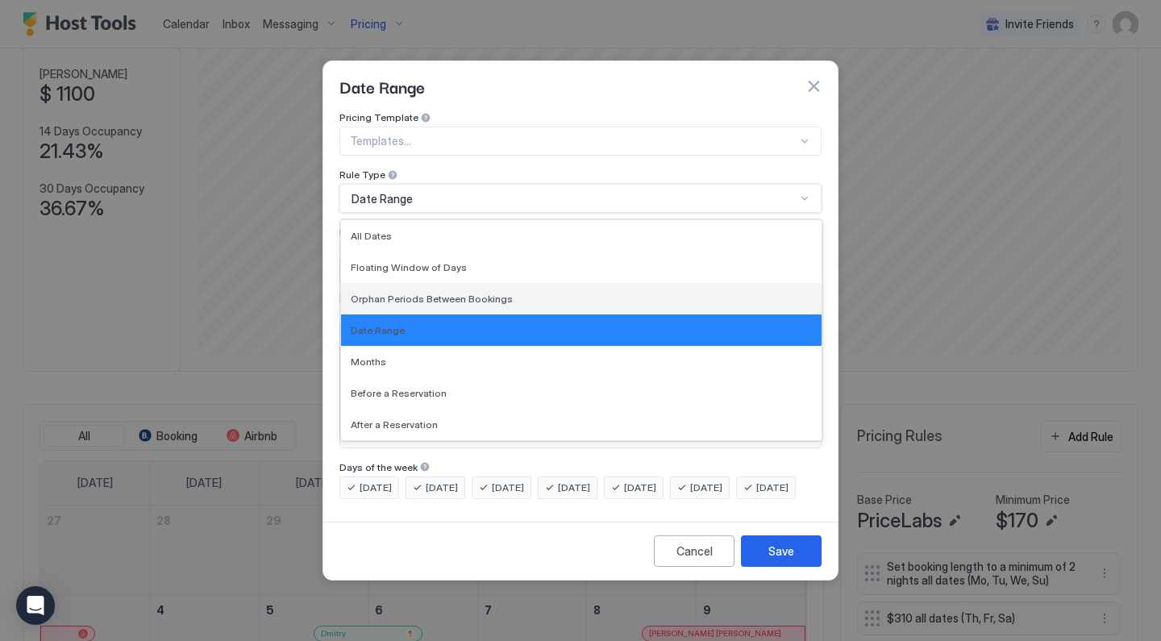
click at [433, 293] on span "Orphan Periods Between Bookings" at bounding box center [432, 299] width 162 height 12
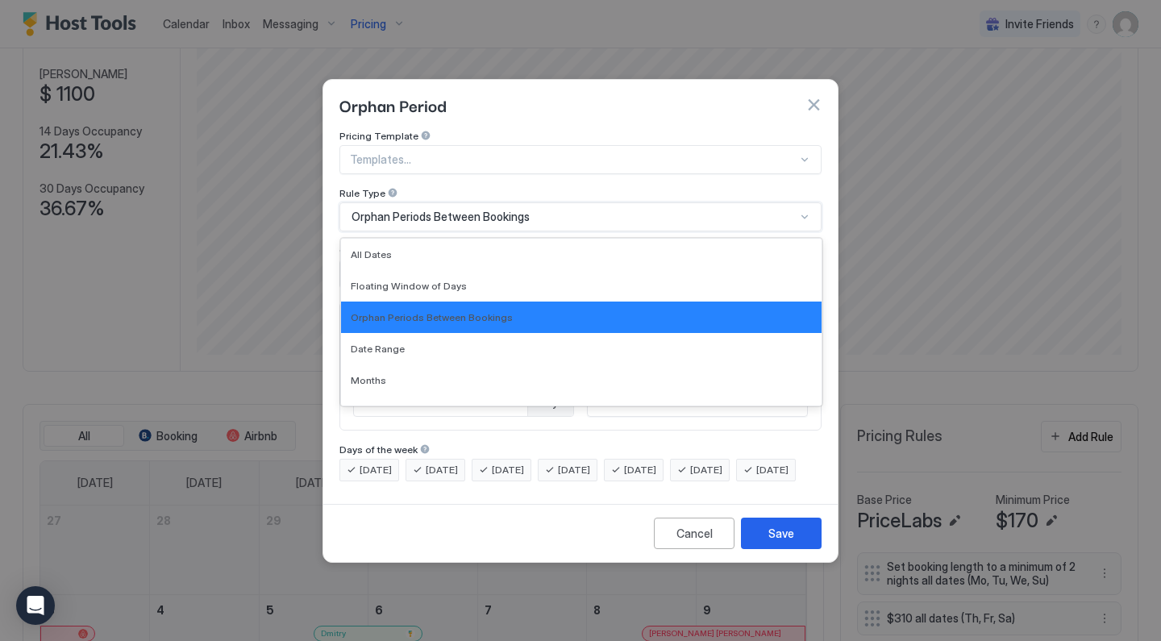
click at [425, 210] on span "Orphan Periods Between Bookings" at bounding box center [440, 217] width 178 height 15
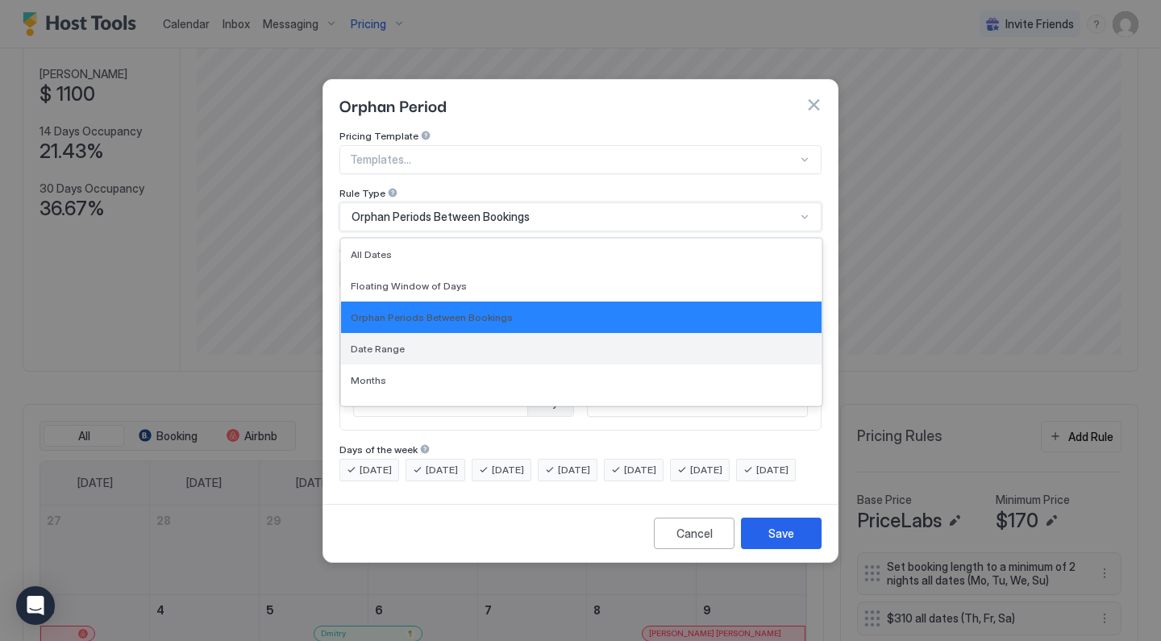
click at [397, 333] on div "Date Range" at bounding box center [581, 348] width 480 height 31
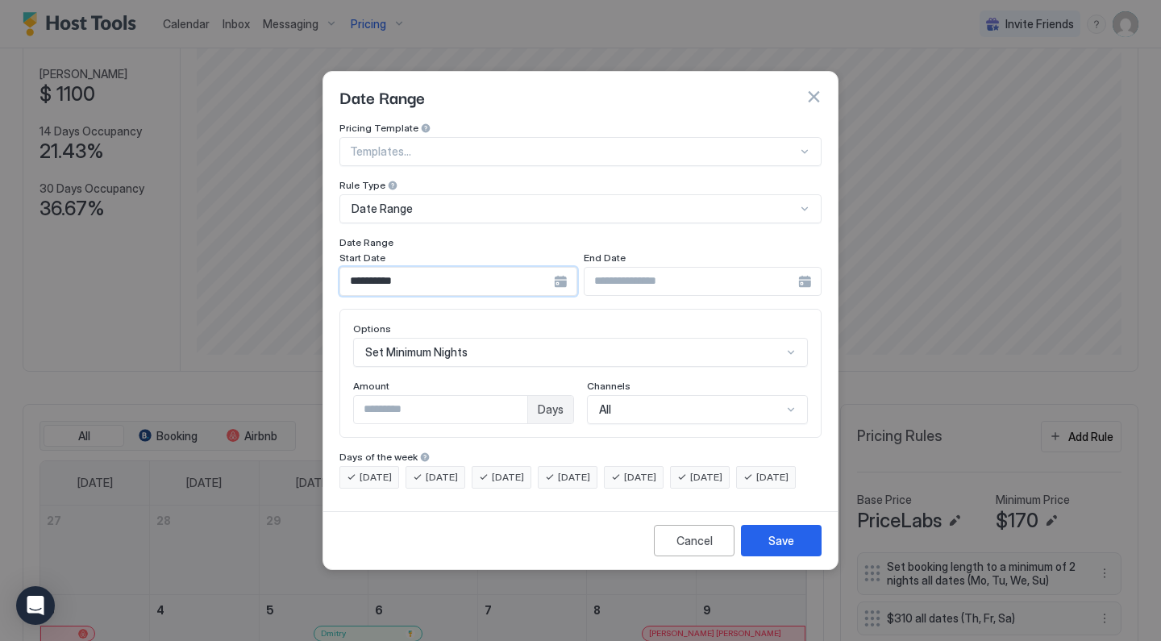
click at [416, 272] on input "**********" at bounding box center [447, 281] width 214 height 27
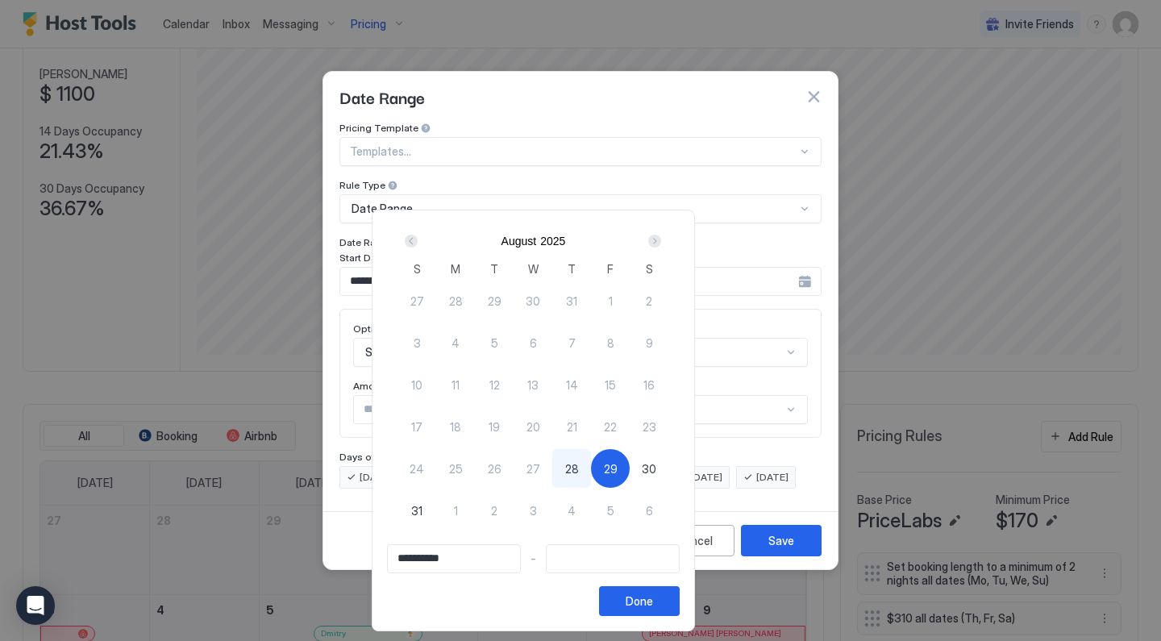
click at [579, 472] on span "28" at bounding box center [572, 468] width 14 height 17
type input "**********"
click at [617, 475] on span "29" at bounding box center [611, 468] width 14 height 17
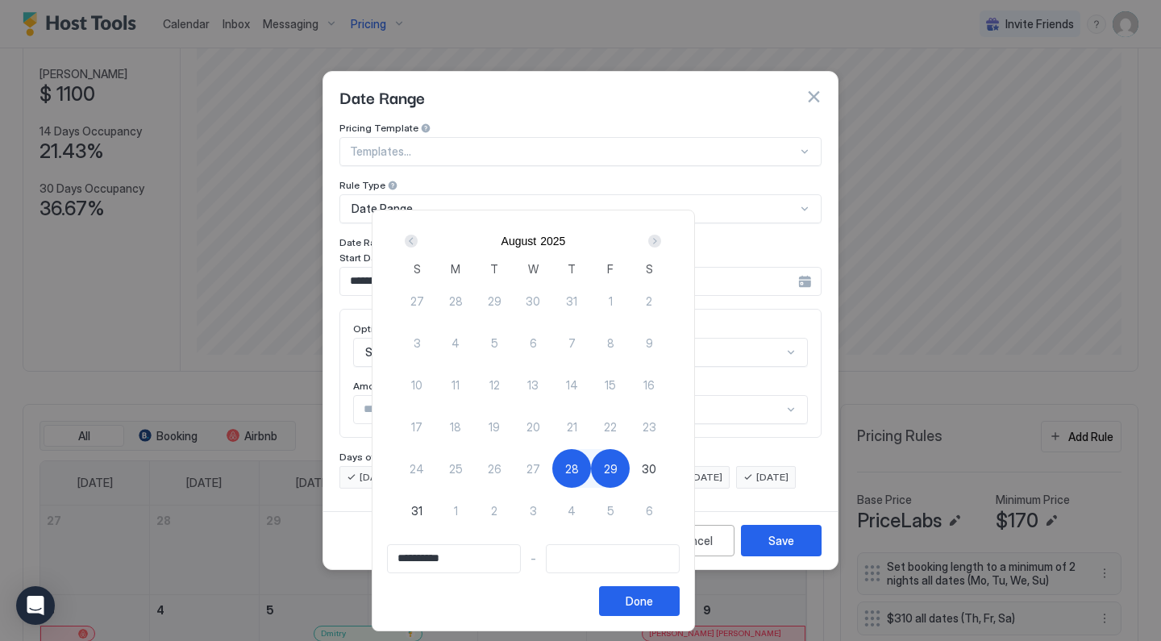
type input "**********"
click at [679, 609] on button "Done" at bounding box center [639, 601] width 81 height 30
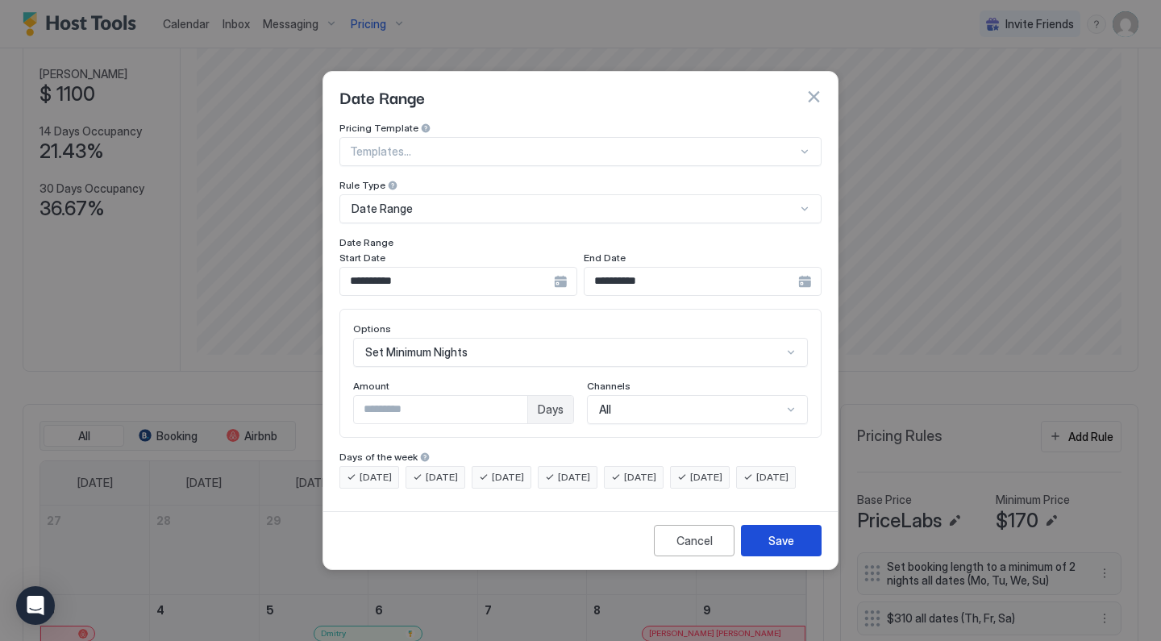
click at [772, 549] on div "Save" at bounding box center [781, 540] width 26 height 17
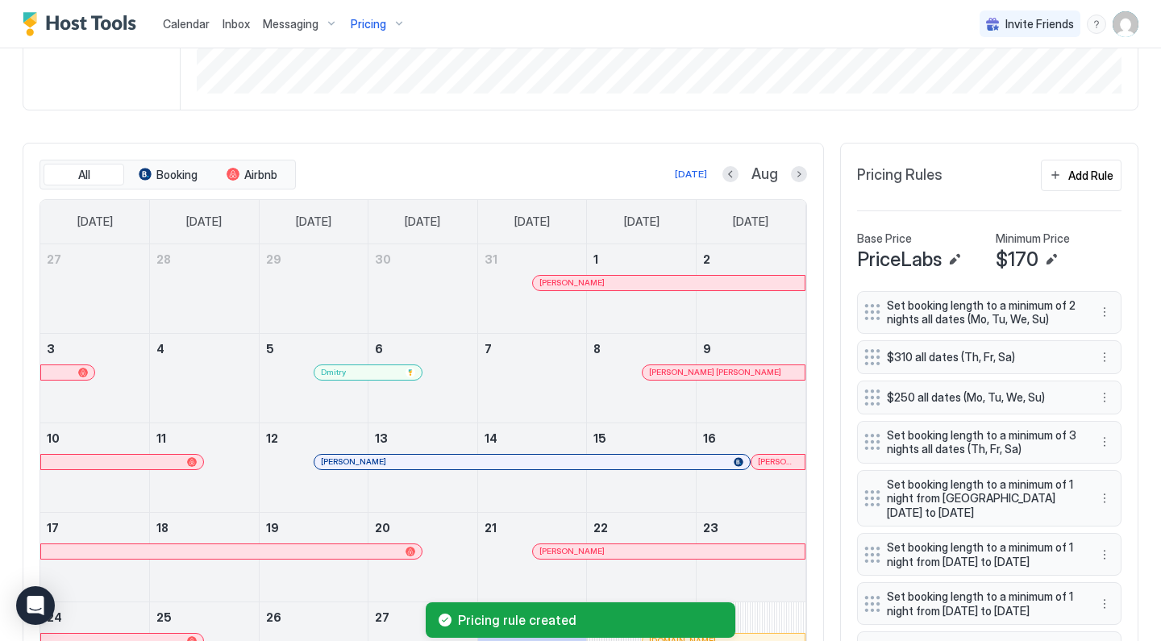
scroll to position [711, 0]
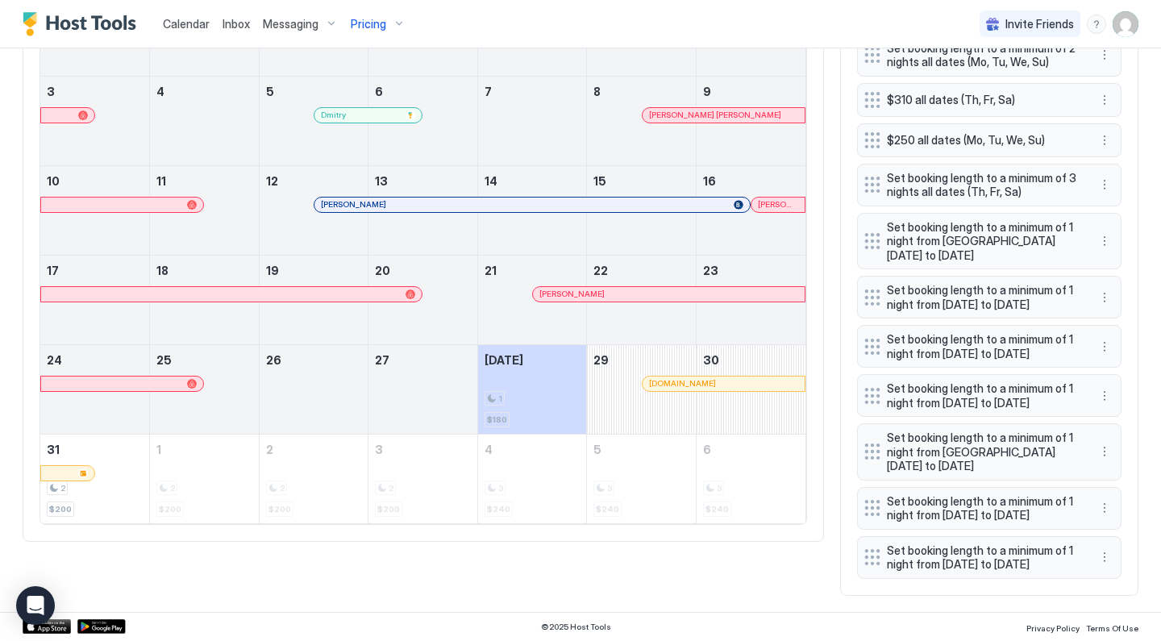
click at [1127, 29] on img "User profile" at bounding box center [1125, 24] width 26 height 26
click at [1028, 91] on div "Settings" at bounding box center [1034, 91] width 205 height 28
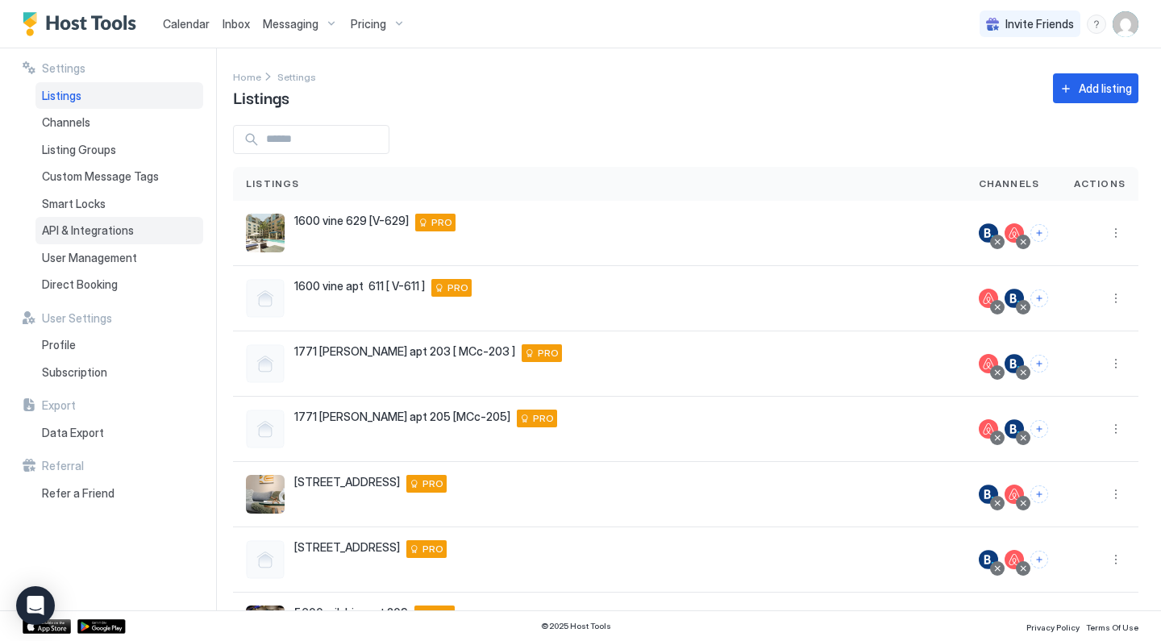
click at [64, 233] on span "API & Integrations" at bounding box center [88, 230] width 92 height 15
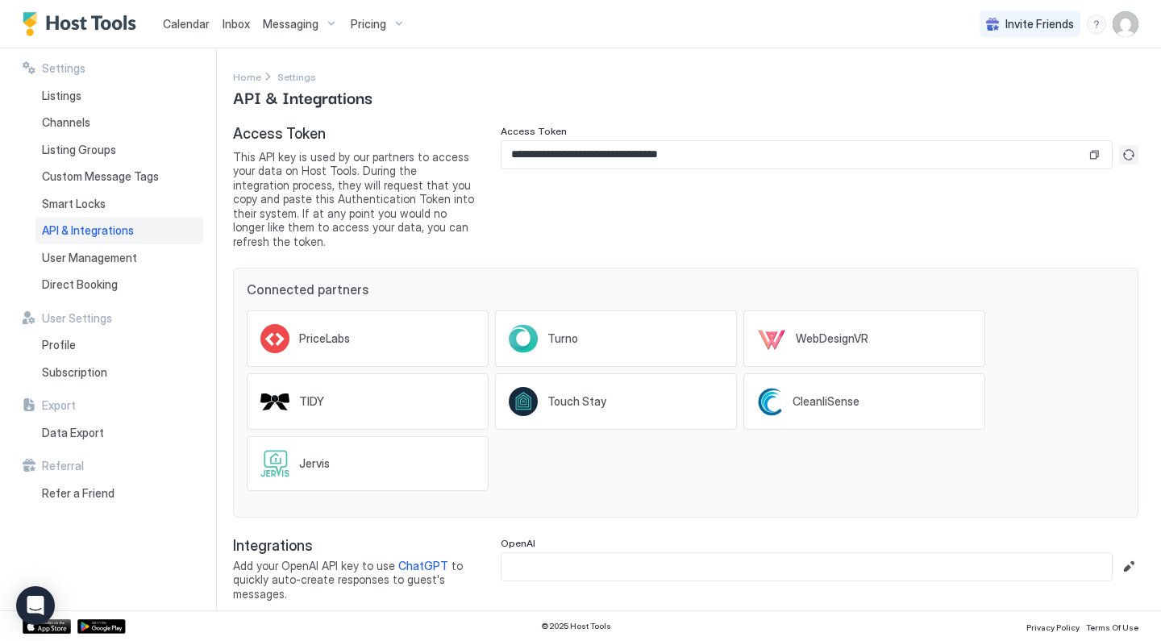
click at [1132, 154] on button "Generate new token" at bounding box center [1128, 154] width 19 height 19
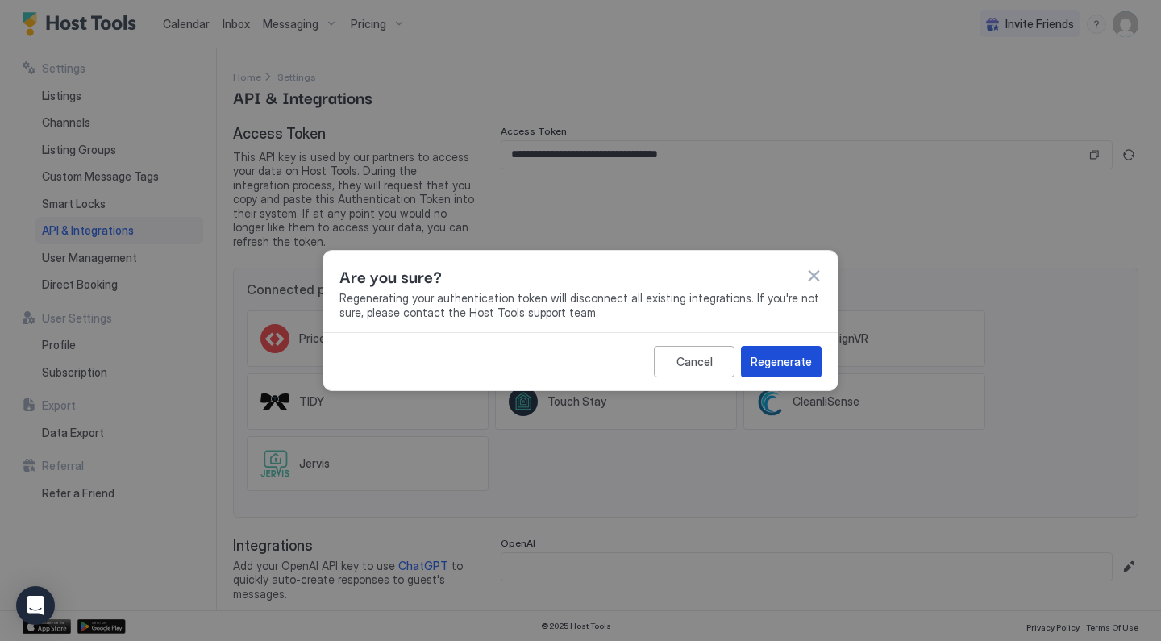
click at [770, 358] on div "Regenerate" at bounding box center [780, 361] width 61 height 17
type input "**********"
